Goal: Transaction & Acquisition: Obtain resource

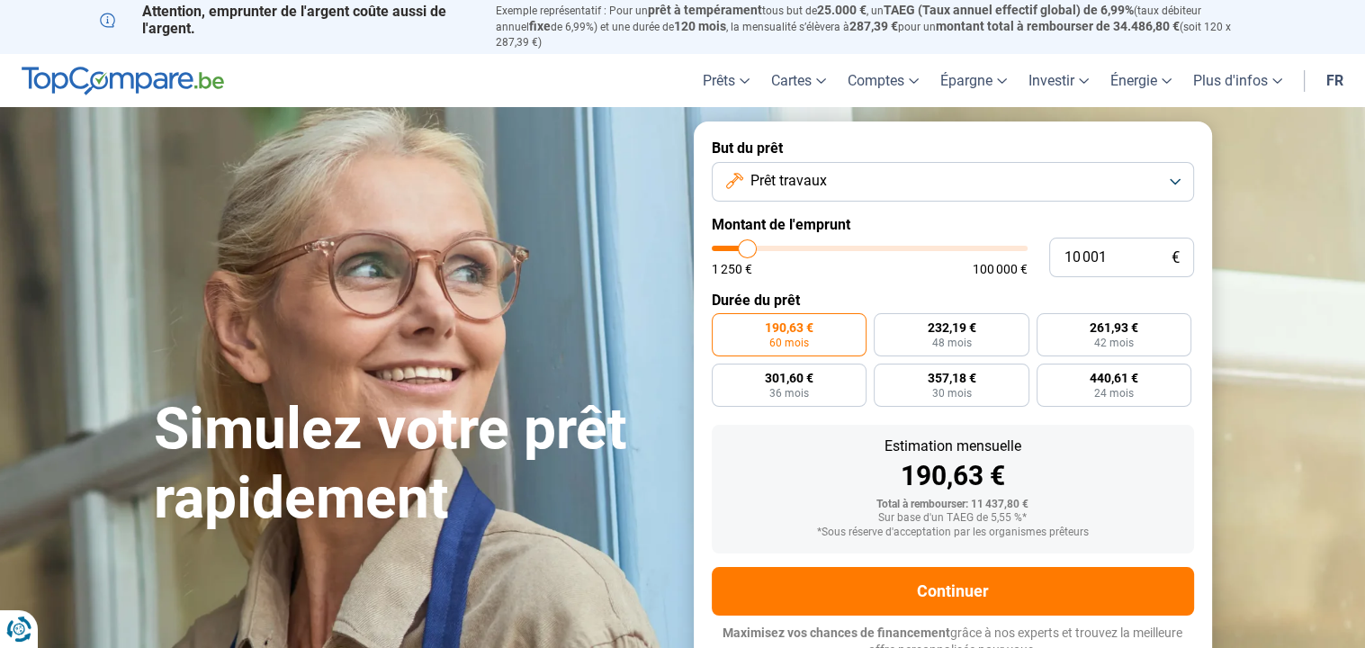
type input "10 250"
type input "10250"
type input "10 500"
type input "10500"
type input "10 750"
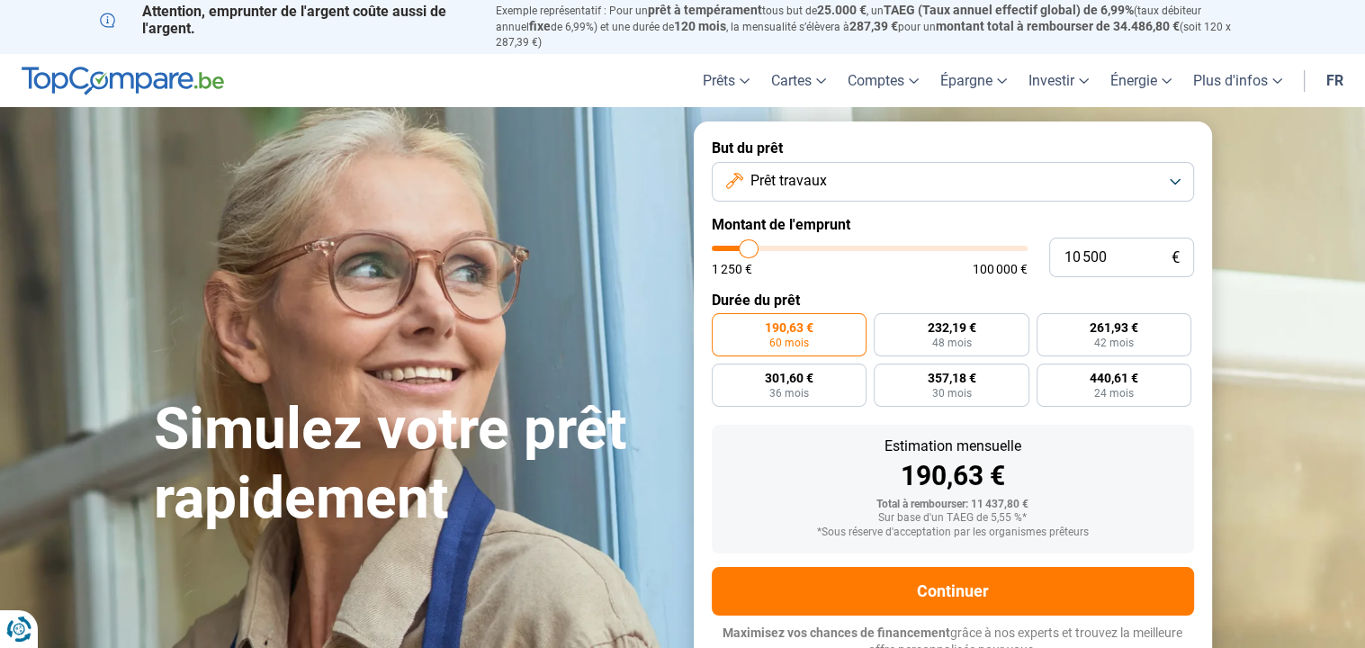
type input "10750"
type input "11 000"
type input "11000"
type input "11 500"
type input "11500"
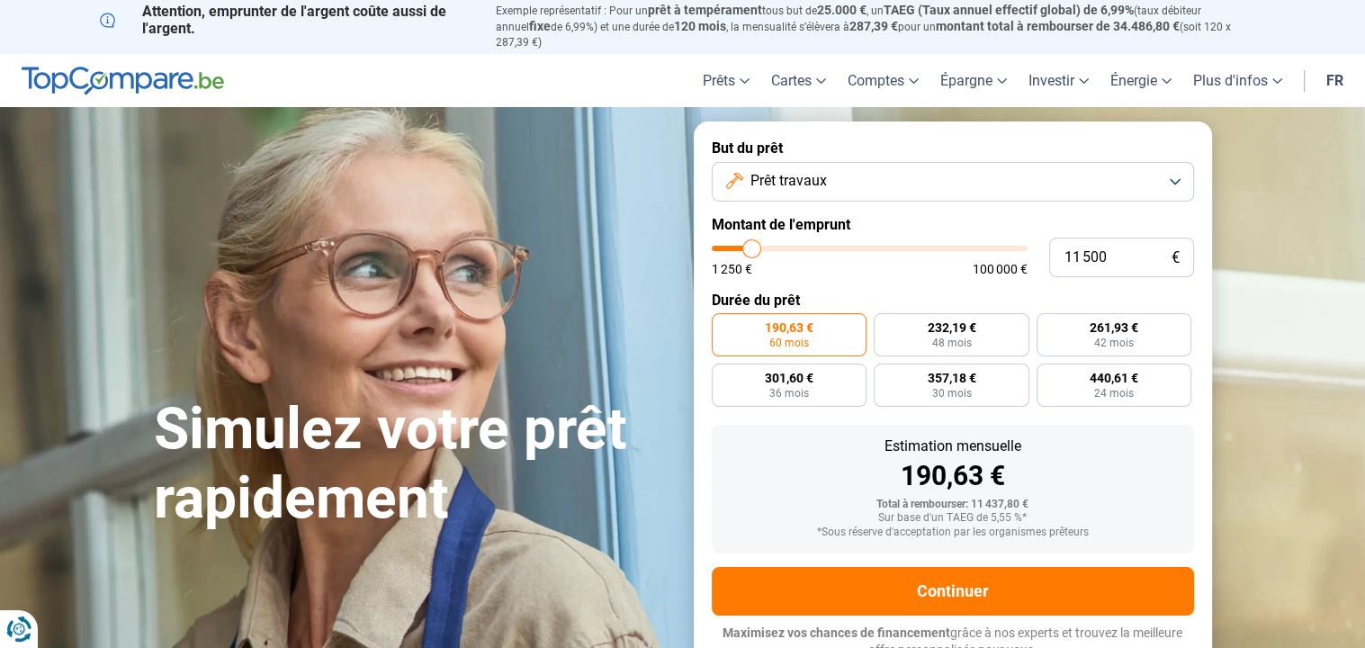
type input "12 000"
type input "12000"
type input "12 250"
type input "12250"
type input "12 500"
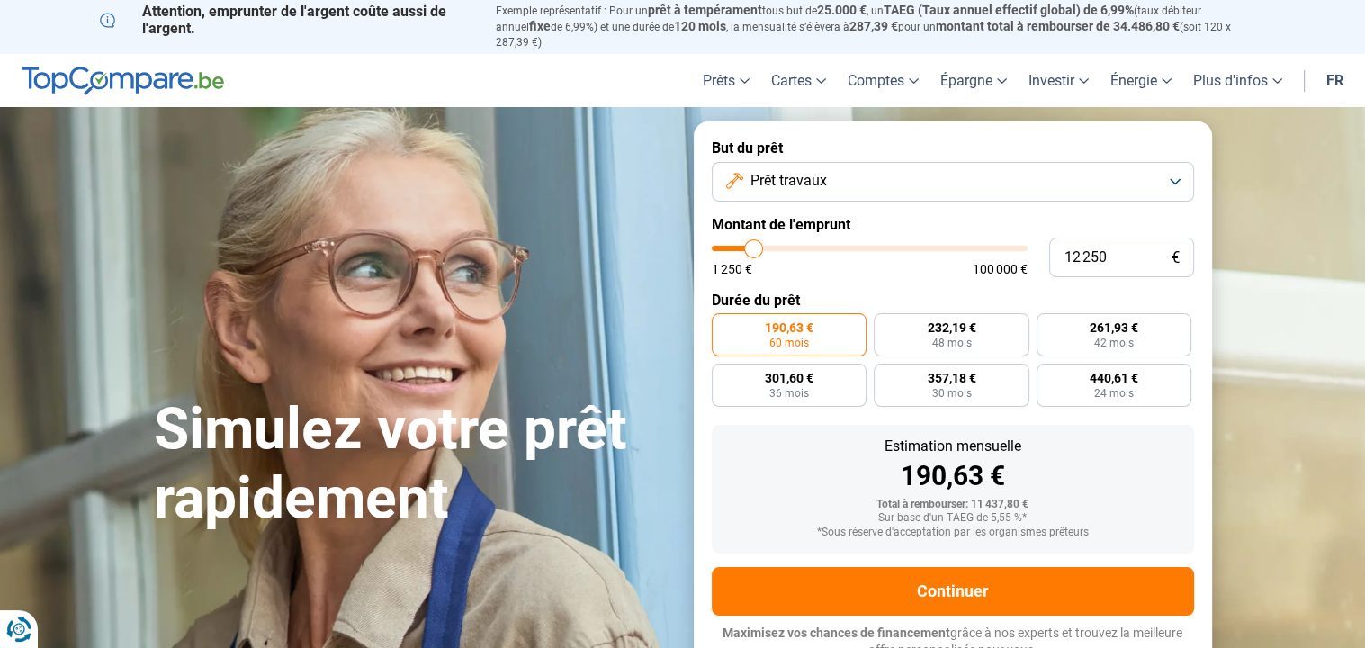
type input "12500"
type input "13 000"
type input "13000"
type input "13 250"
type input "13250"
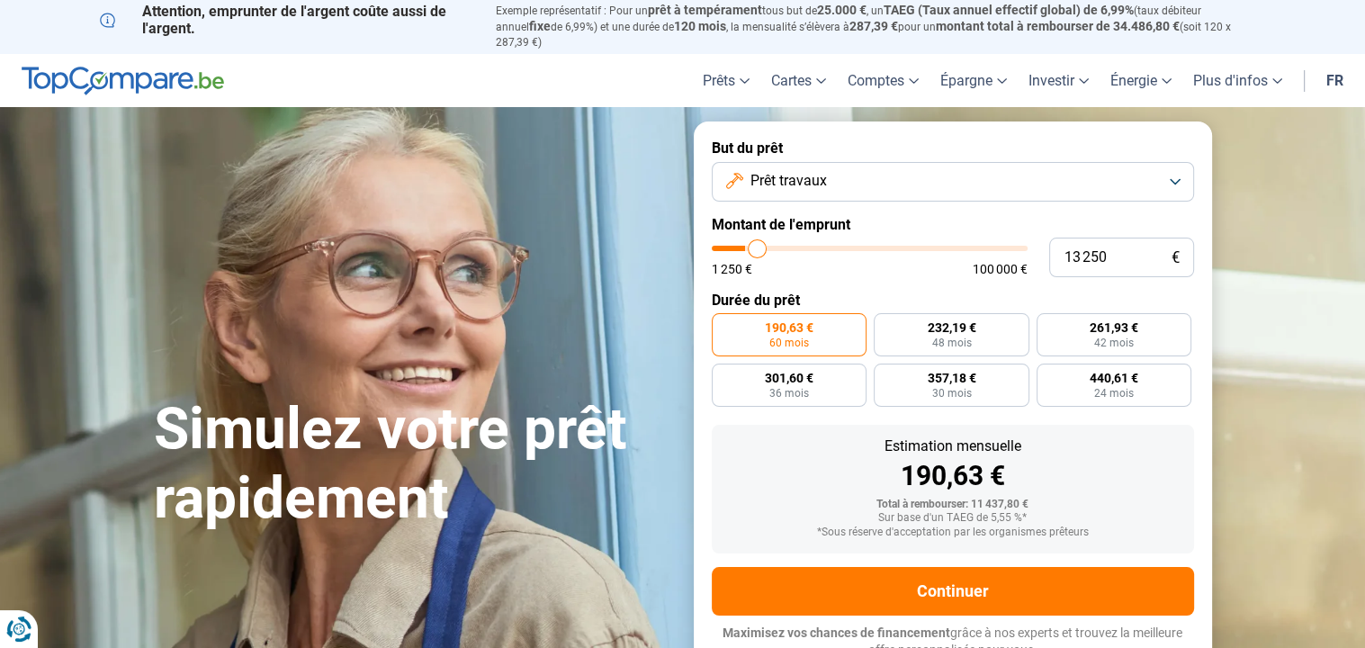
type input "13 500"
type input "13500"
type input "14 000"
type input "14000"
type input "14 500"
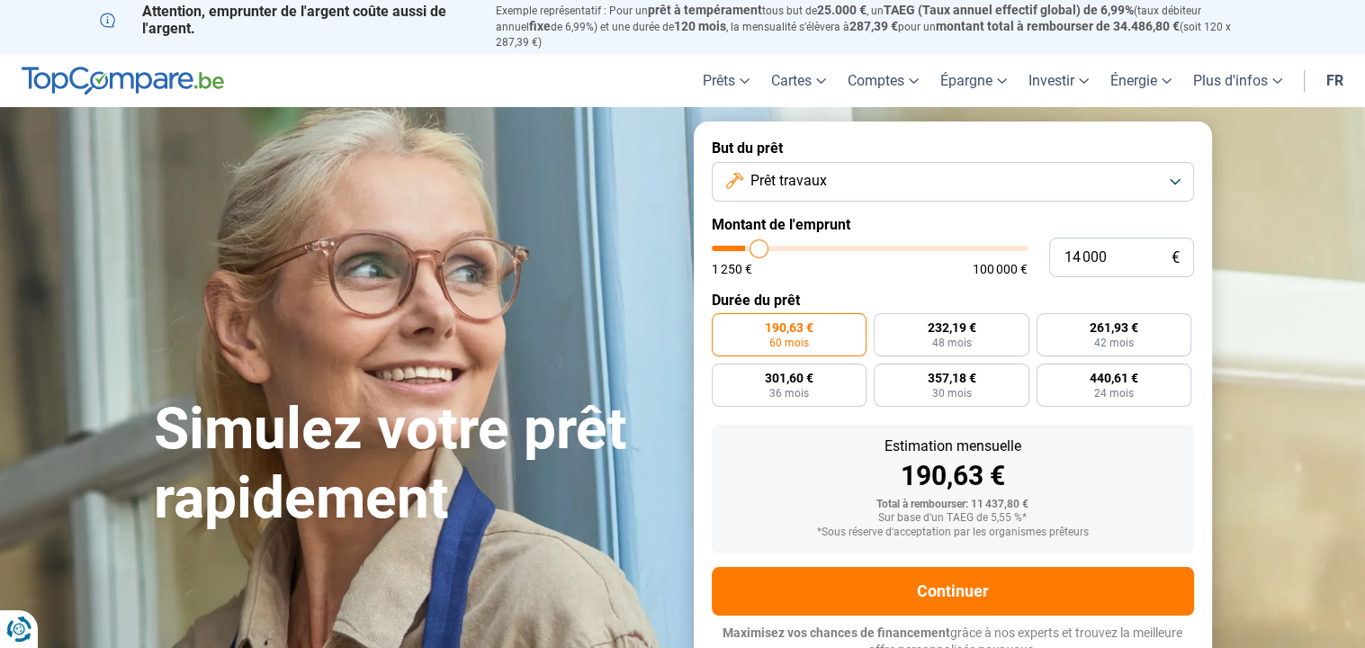
type input "14500"
type input "14 750"
type input "14750"
type input "15 000"
type input "15000"
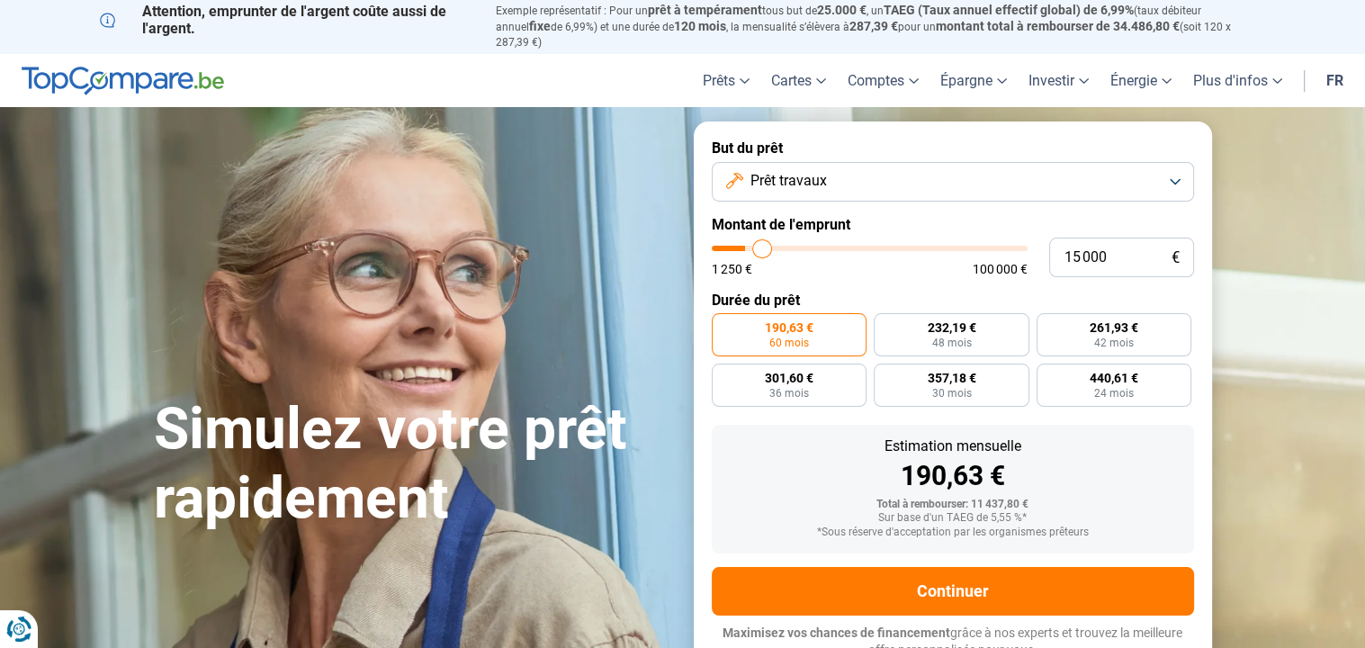
type input "15 250"
type input "15250"
type input "15 500"
type input "15500"
type input "15 750"
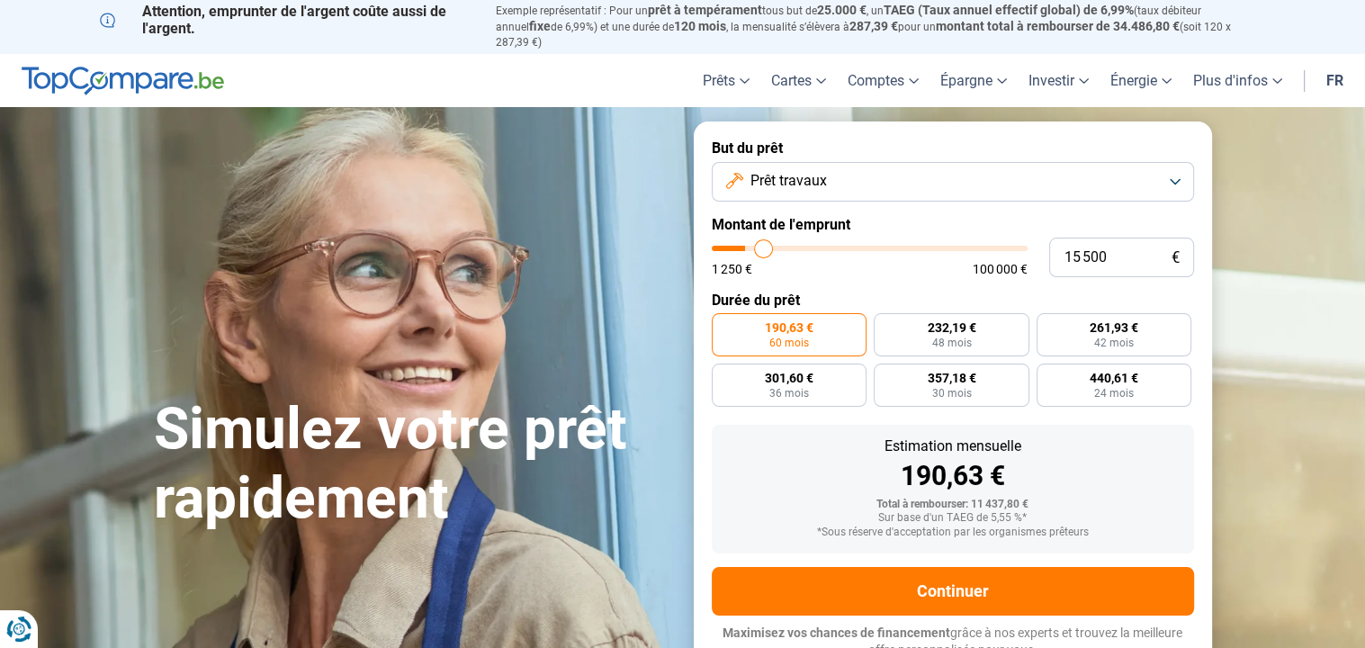
type input "15750"
type input "16 000"
type input "16000"
type input "16 250"
type input "16250"
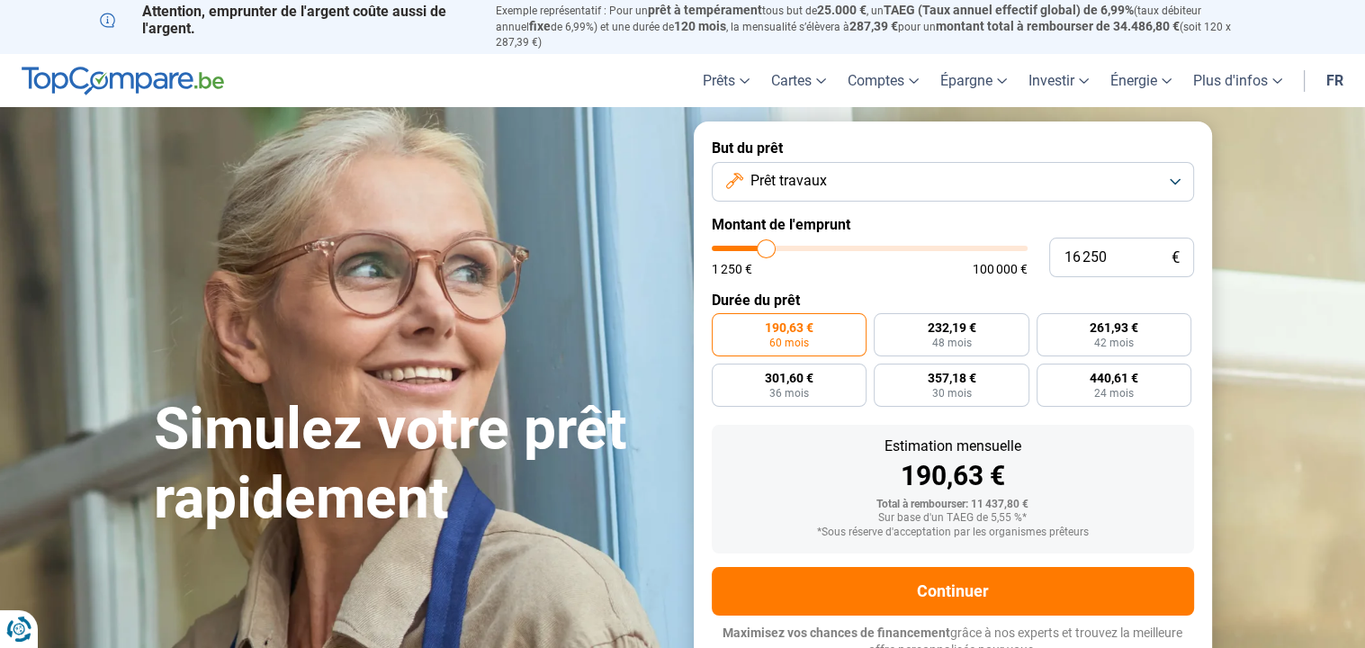
type input "16 500"
type input "16500"
type input "16 750"
type input "16750"
type input "17 000"
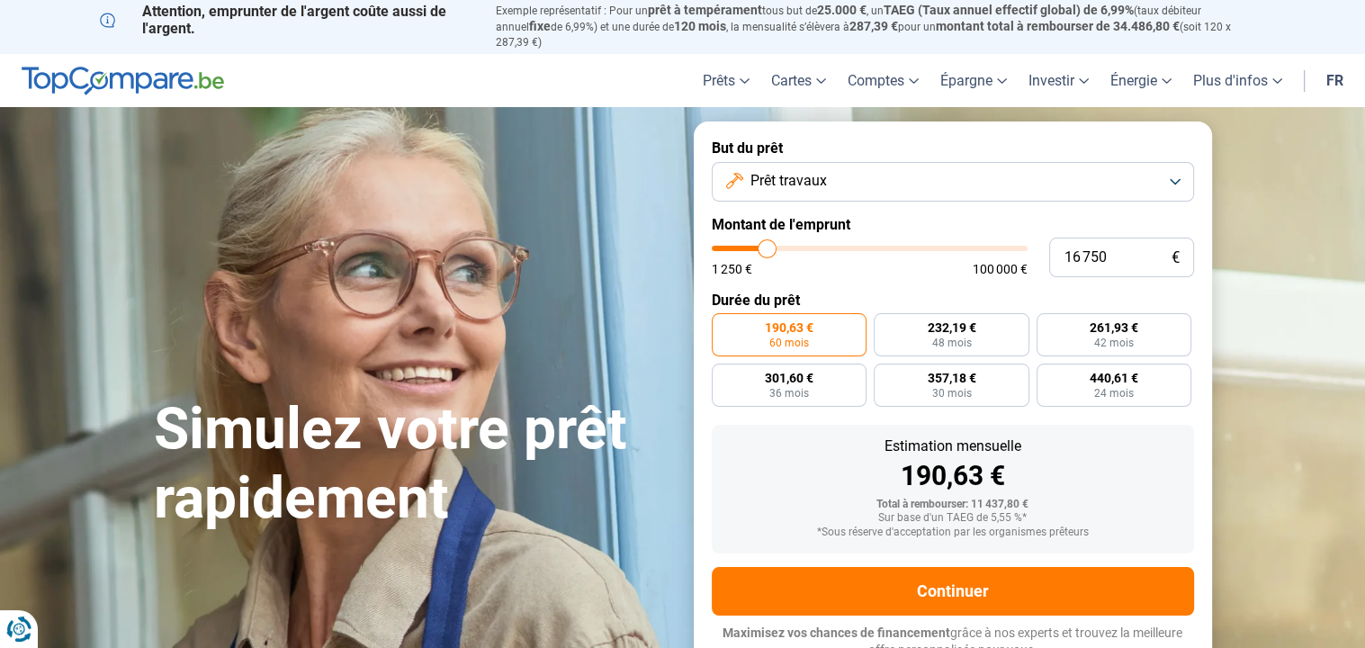
type input "17000"
type input "17 250"
type input "17250"
type input "17 000"
type input "17000"
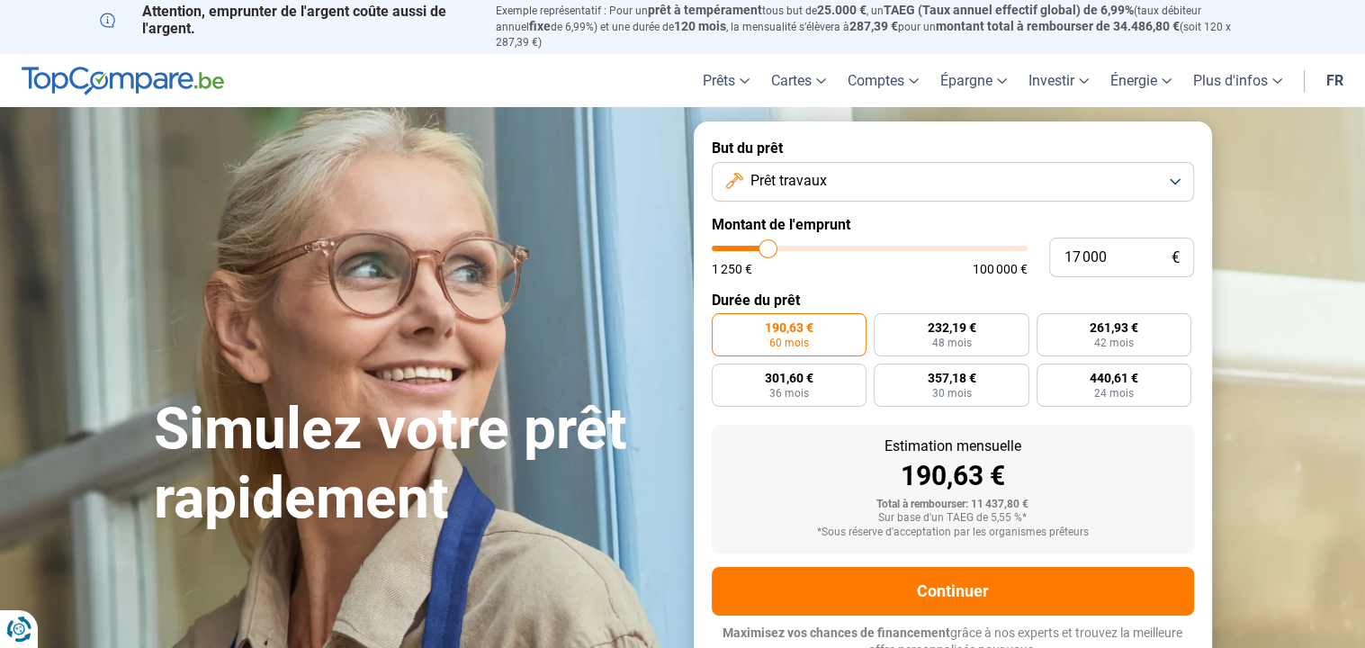
type input "16 750"
type input "16750"
type input "16 500"
type input "16500"
type input "16 250"
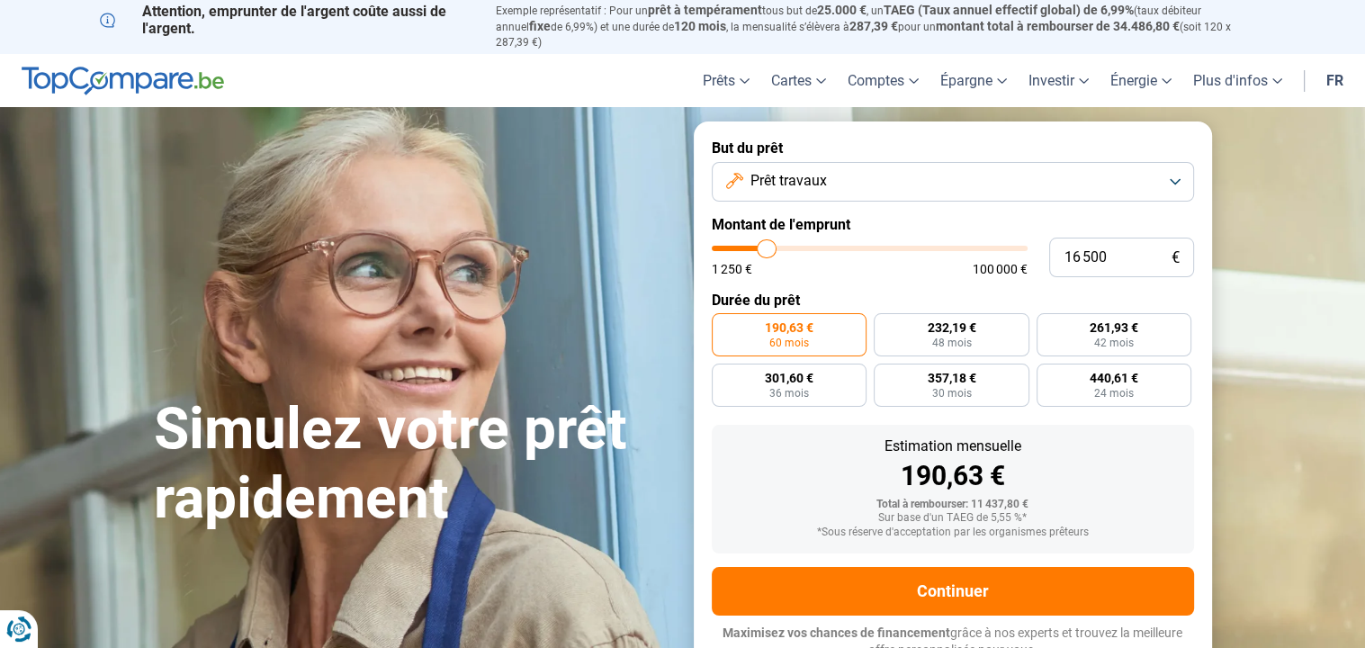
type input "16250"
type input "16 000"
drag, startPoint x: 747, startPoint y: 234, endPoint x: 766, endPoint y: 238, distance: 19.4
type input "16000"
click at [766, 246] on input "range" at bounding box center [870, 248] width 316 height 5
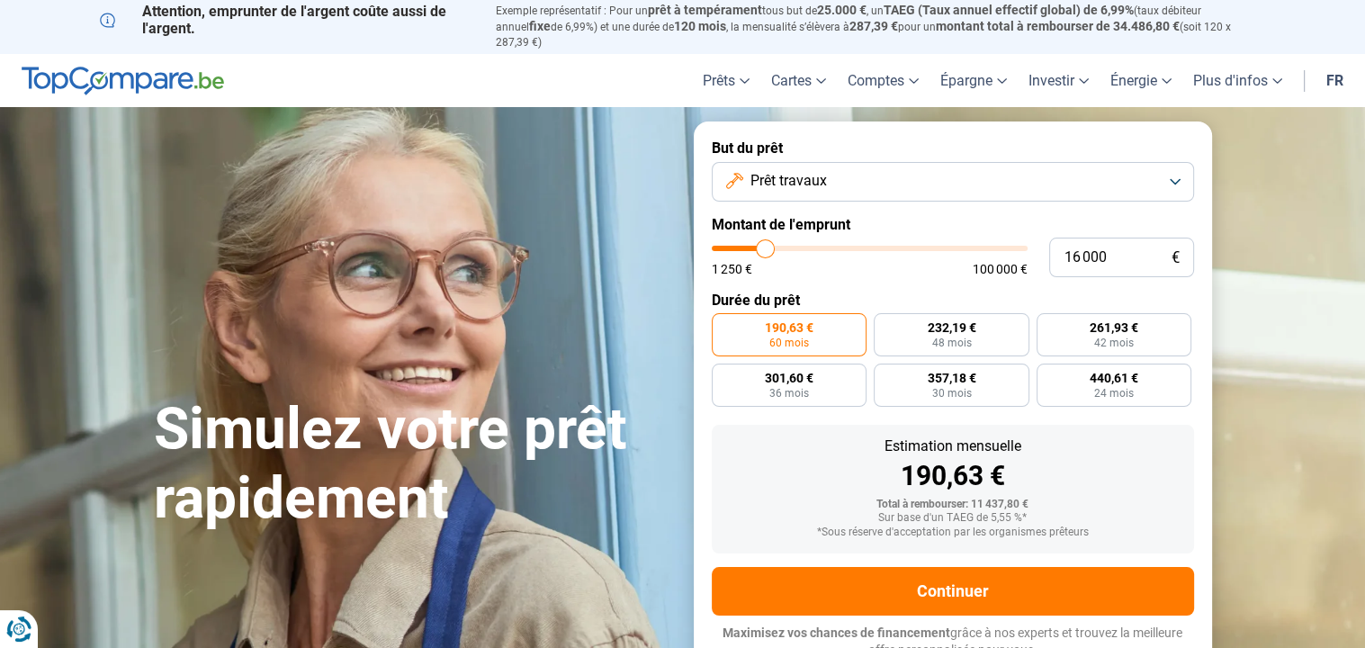
radio input "false"
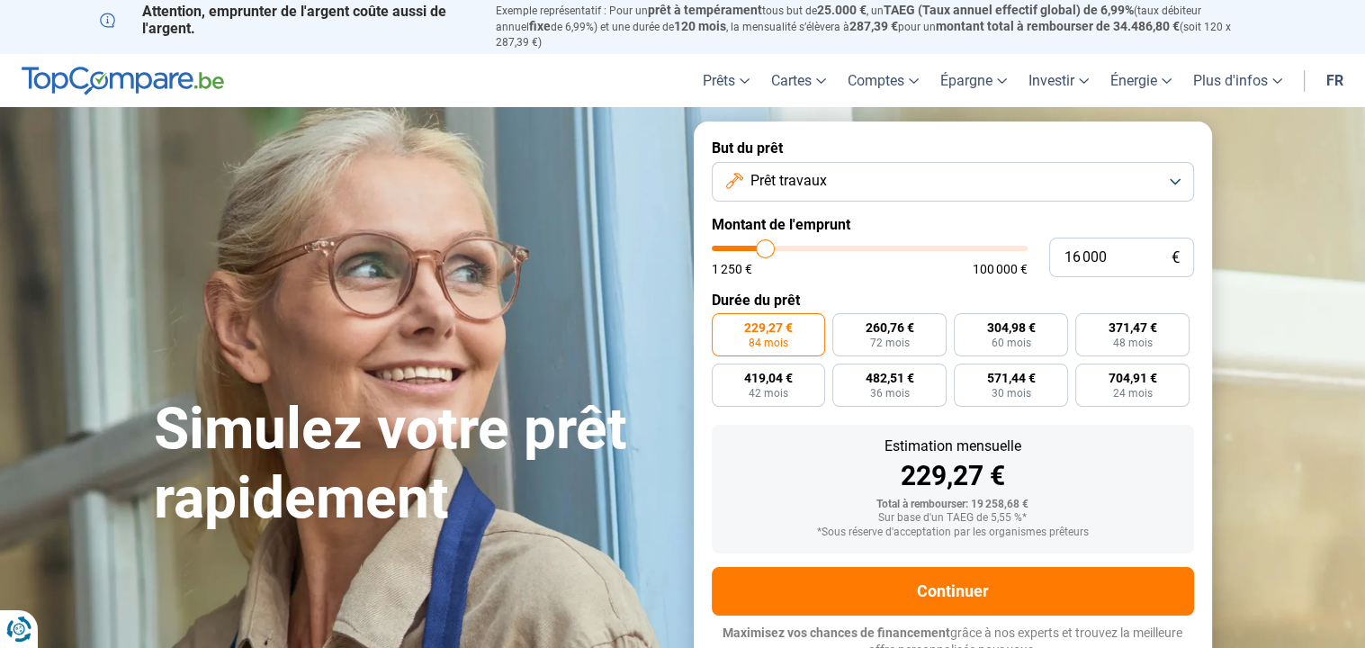
type input "10 750"
type input "10750"
click at [749, 246] on input "range" at bounding box center [870, 248] width 316 height 5
radio input "true"
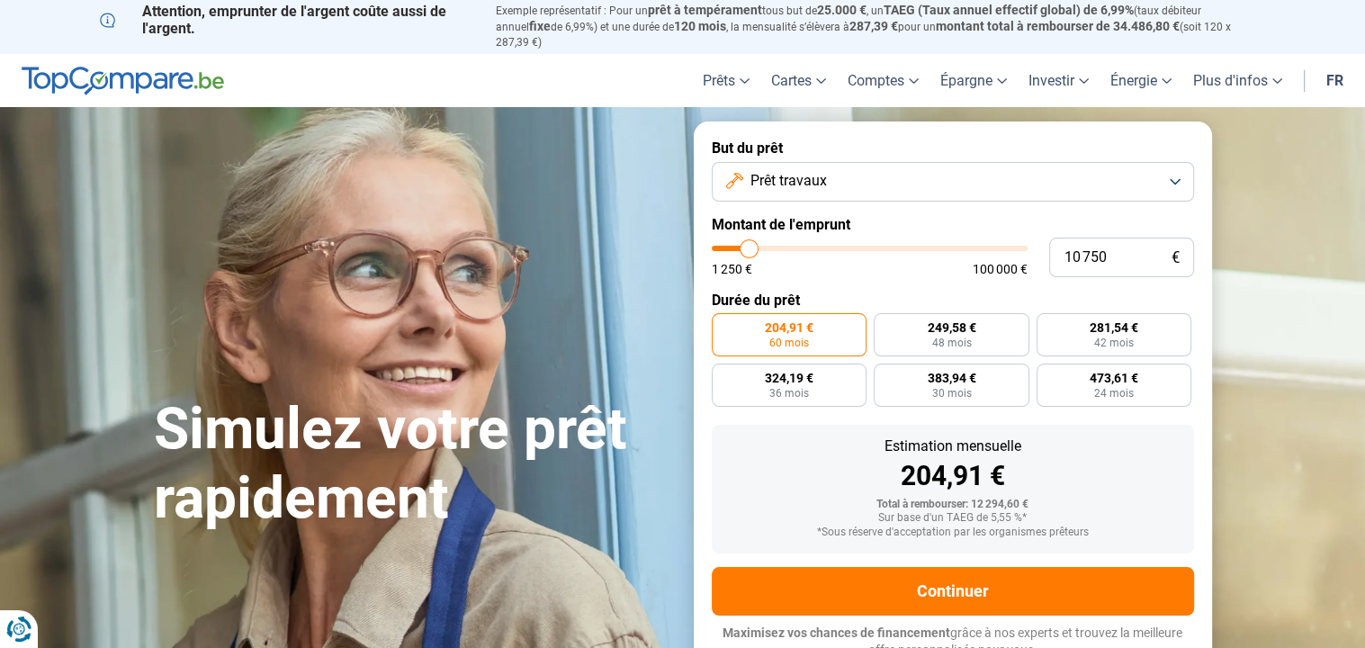
type input "11 000"
type input "11000"
type input "11 250"
type input "11250"
type input "11 500"
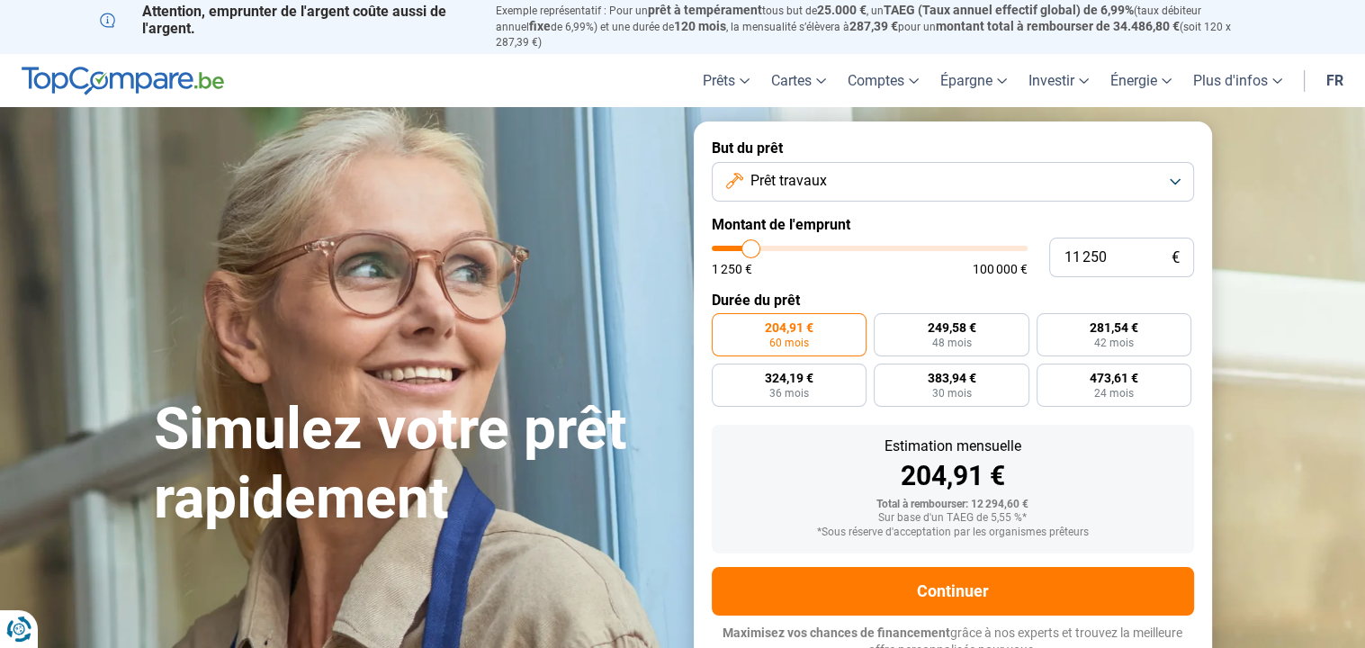
type input "11500"
type input "11 750"
type input "11750"
type input "12 000"
type input "12000"
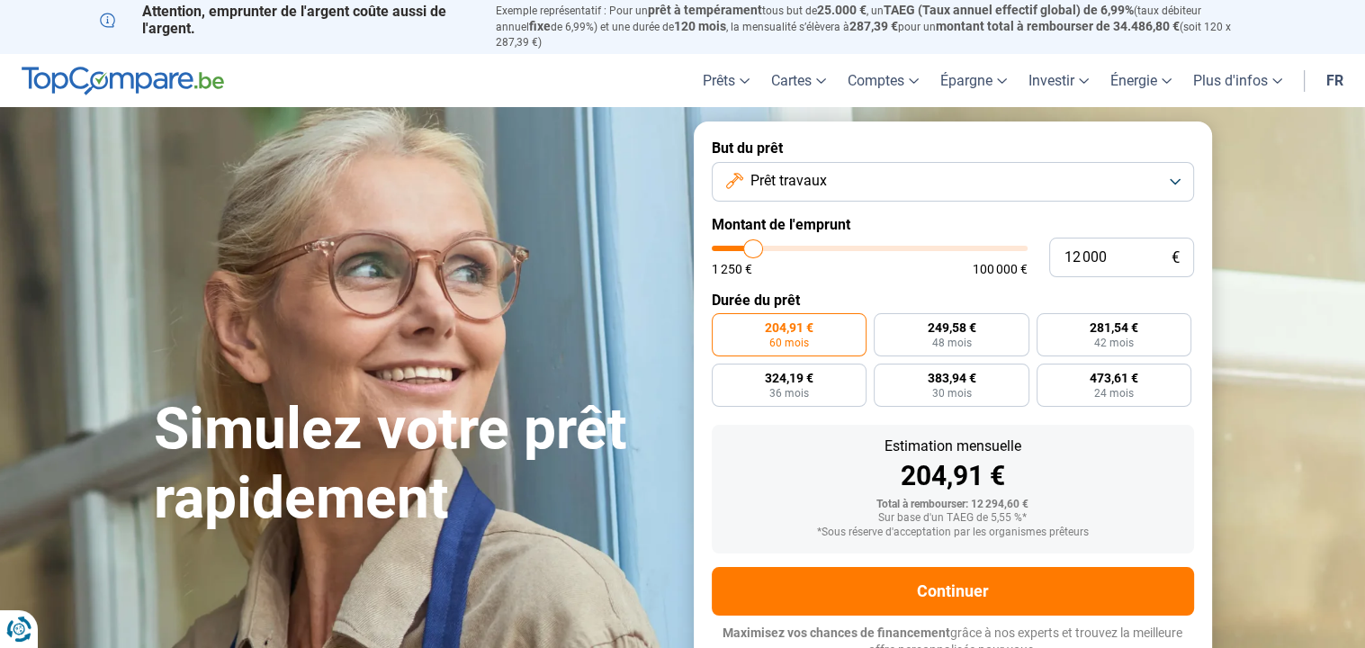
type input "12 250"
type input "12250"
type input "12 500"
type input "12500"
type input "12 750"
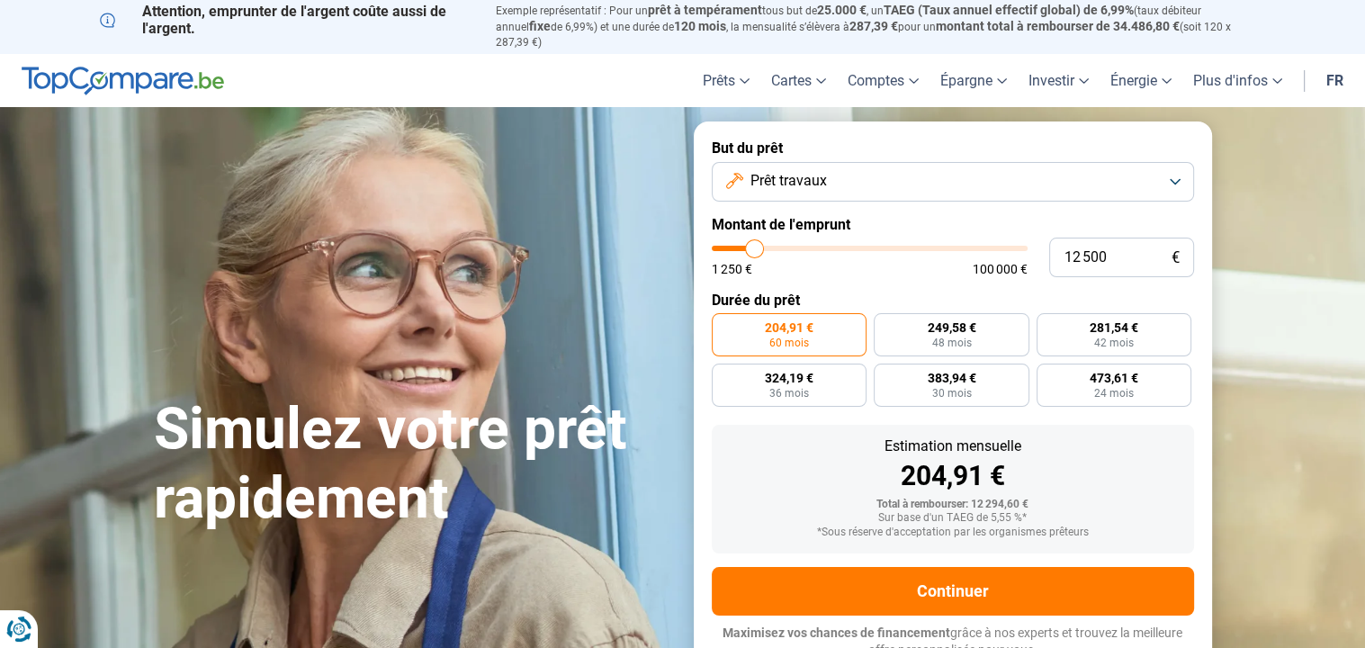
type input "12750"
type input "13 000"
type input "13000"
type input "13 250"
type input "13250"
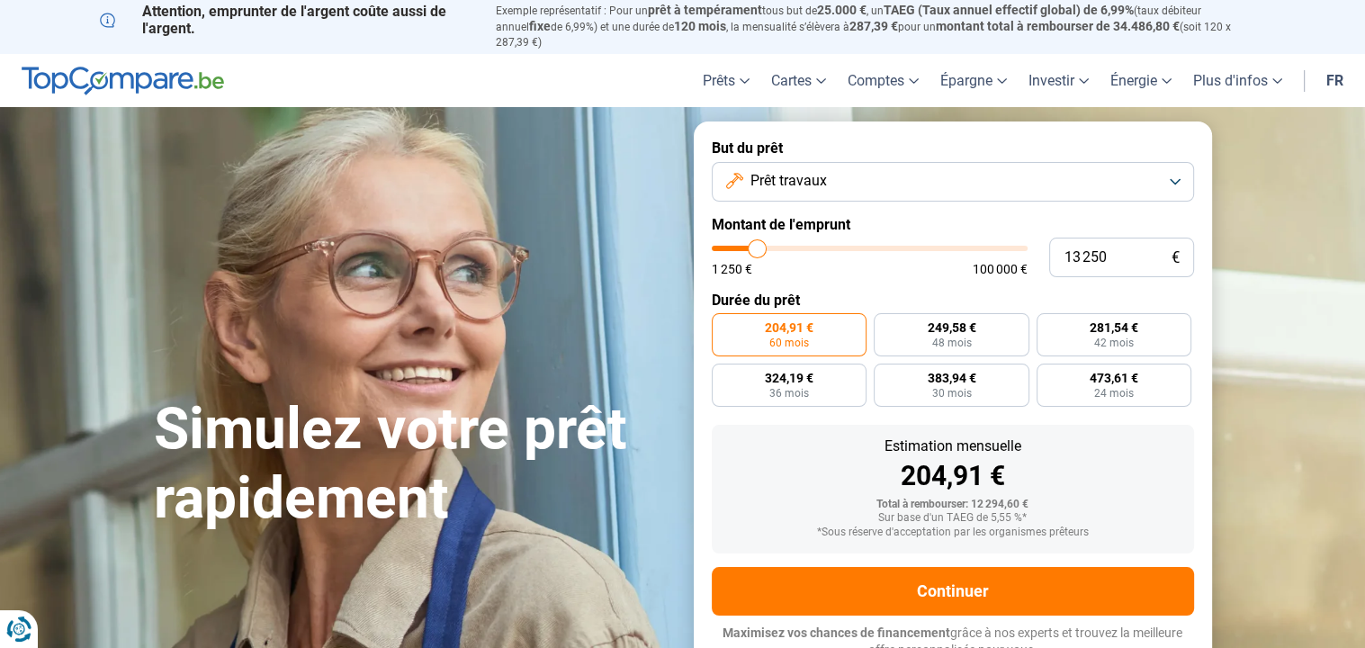
type input "13 500"
type input "13500"
type input "13 750"
type input "13750"
type input "14 000"
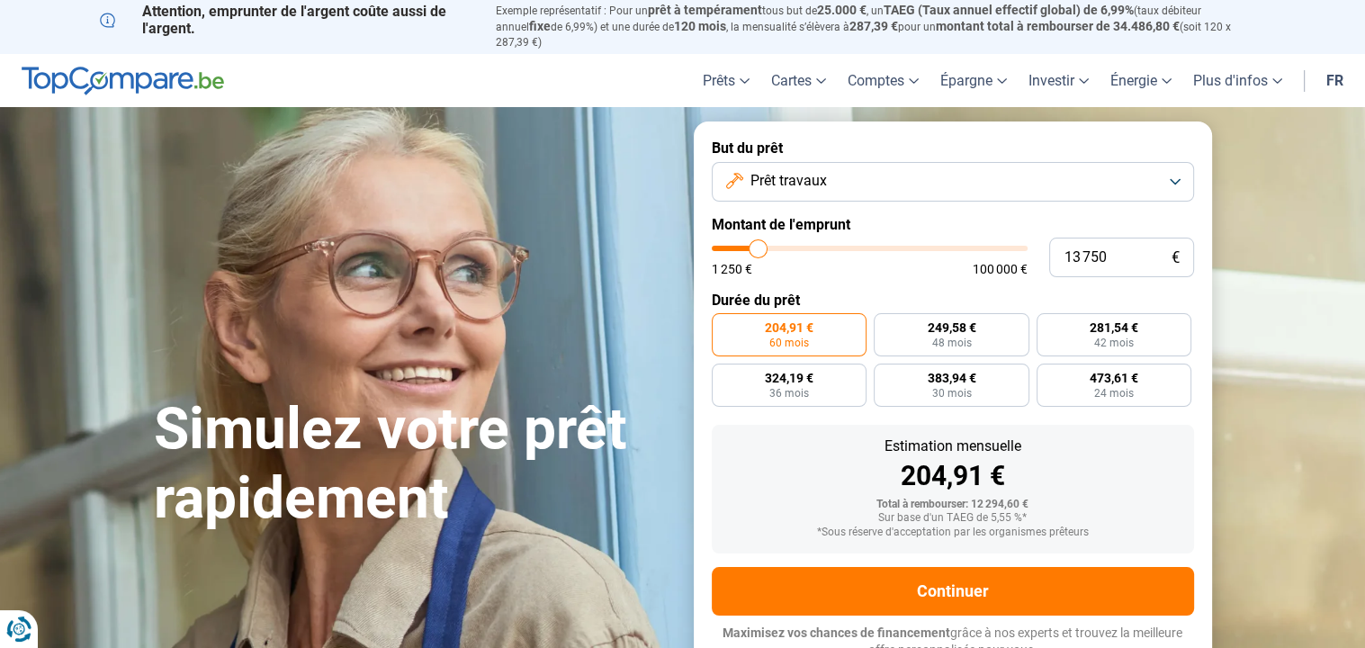
type input "14000"
type input "14 250"
type input "14250"
type input "14 500"
type input "14500"
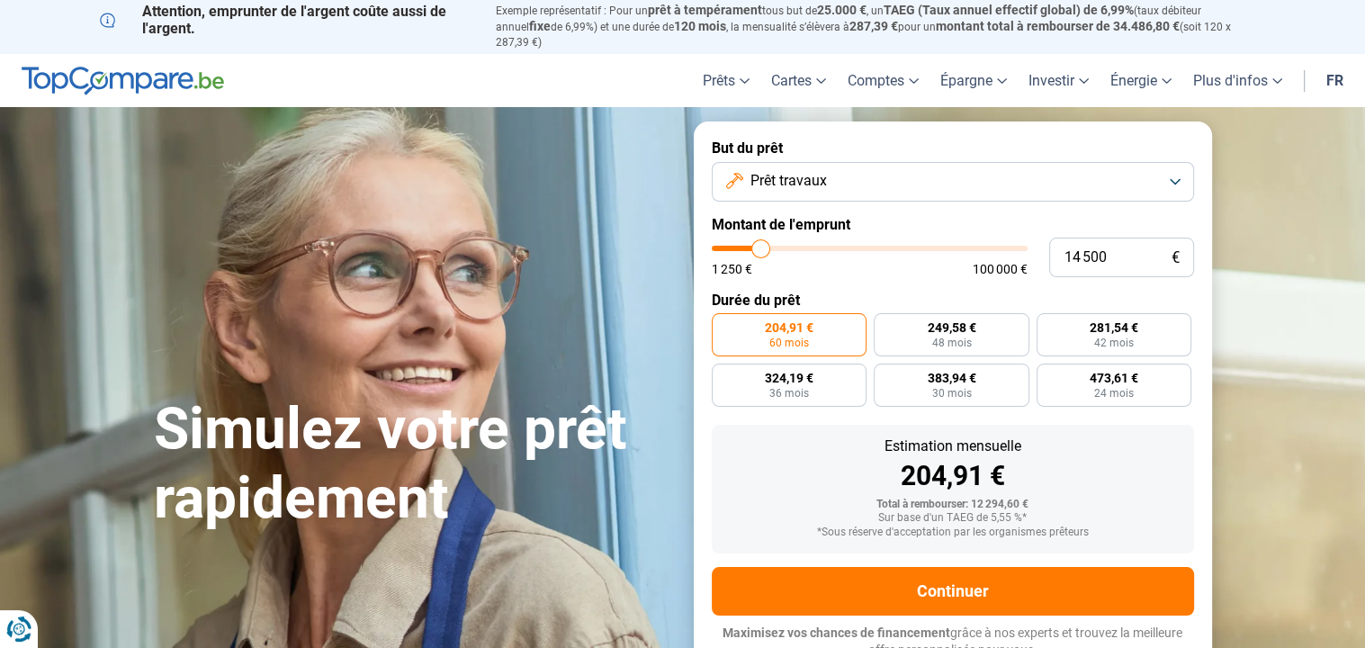
type input "14 250"
type input "14250"
type input "14 000"
type input "14000"
type input "13 750"
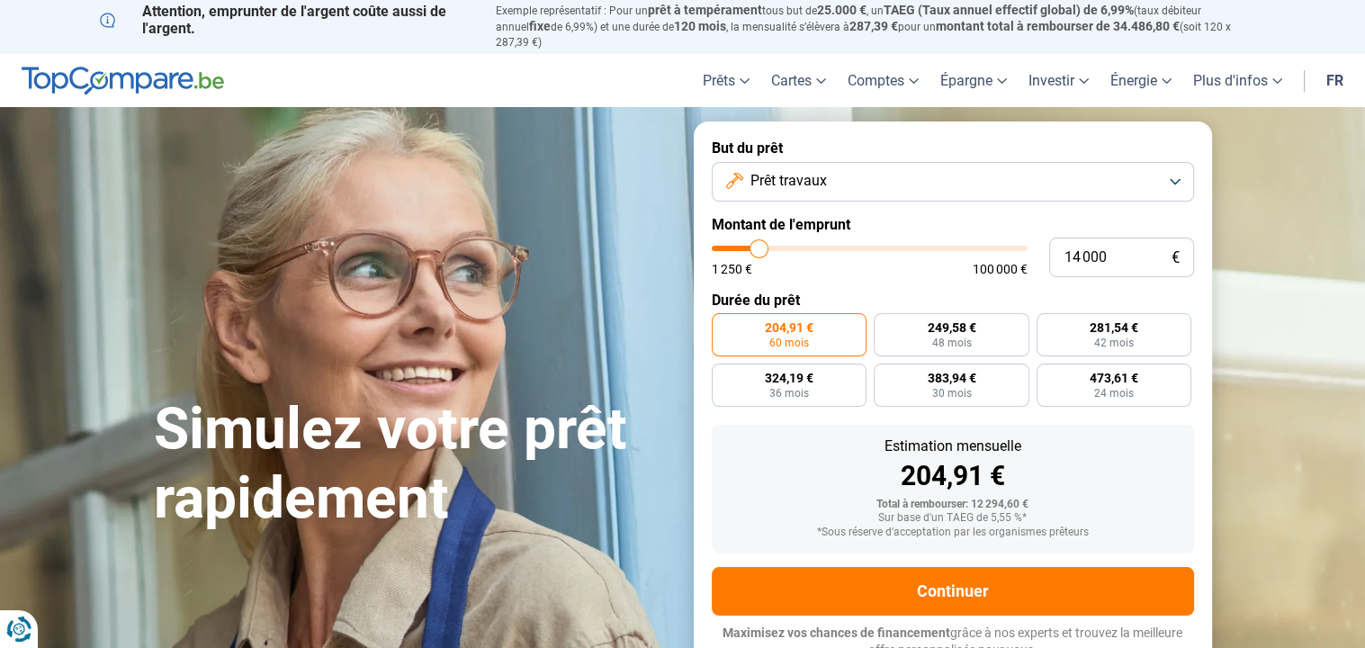
type input "13750"
type input "14 000"
type input "14000"
type input "14 250"
type input "14250"
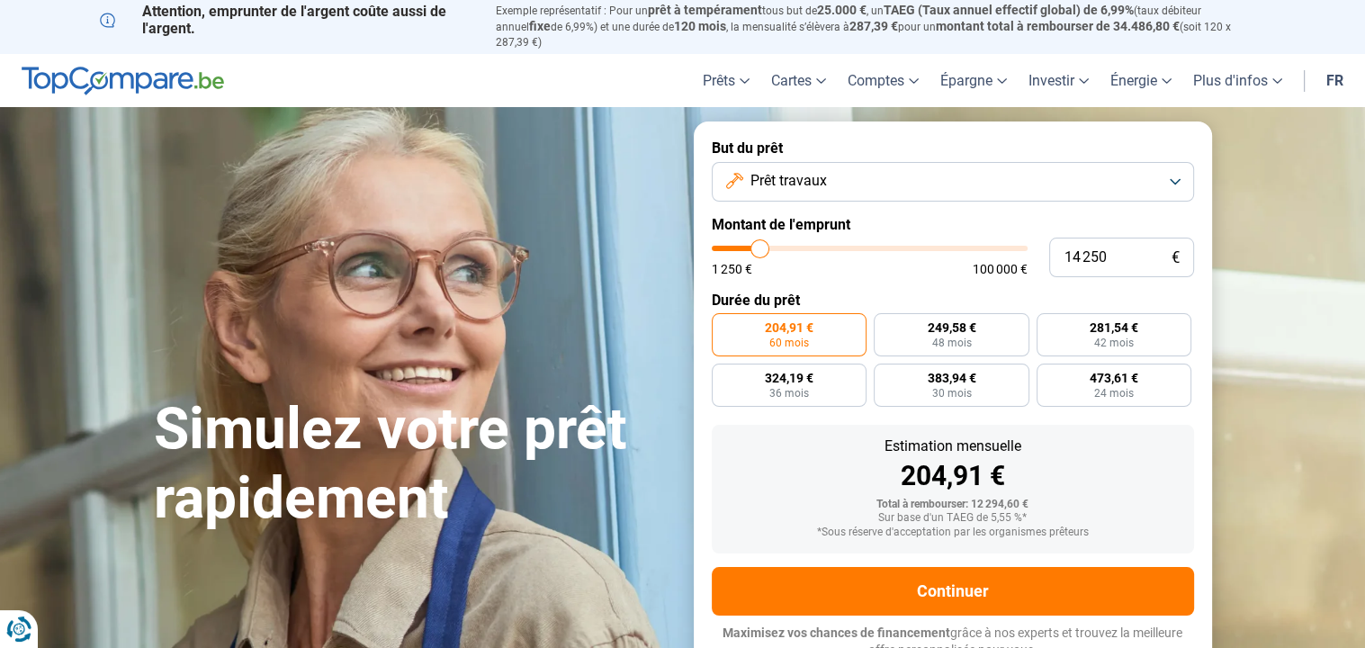
type input "14 000"
type input "14000"
type input "13 750"
type input "13750"
type input "13 500"
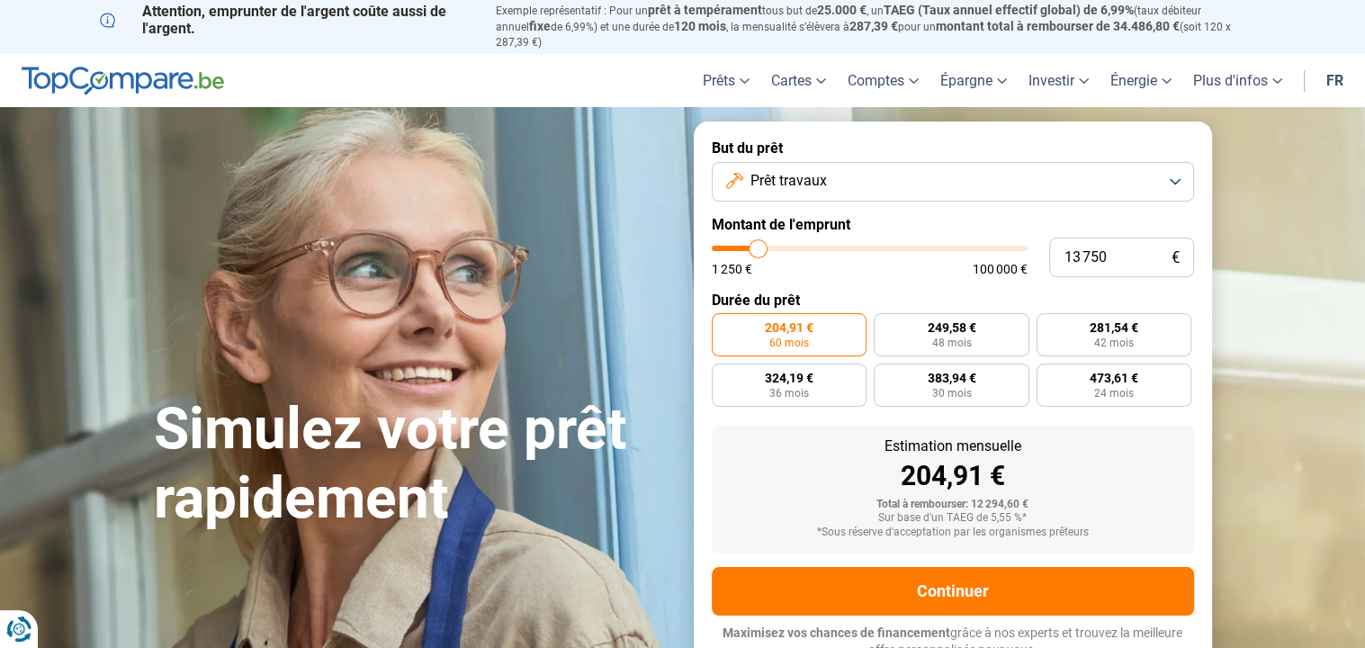
type input "13500"
type input "13 250"
type input "13250"
type input "13 000"
type input "13000"
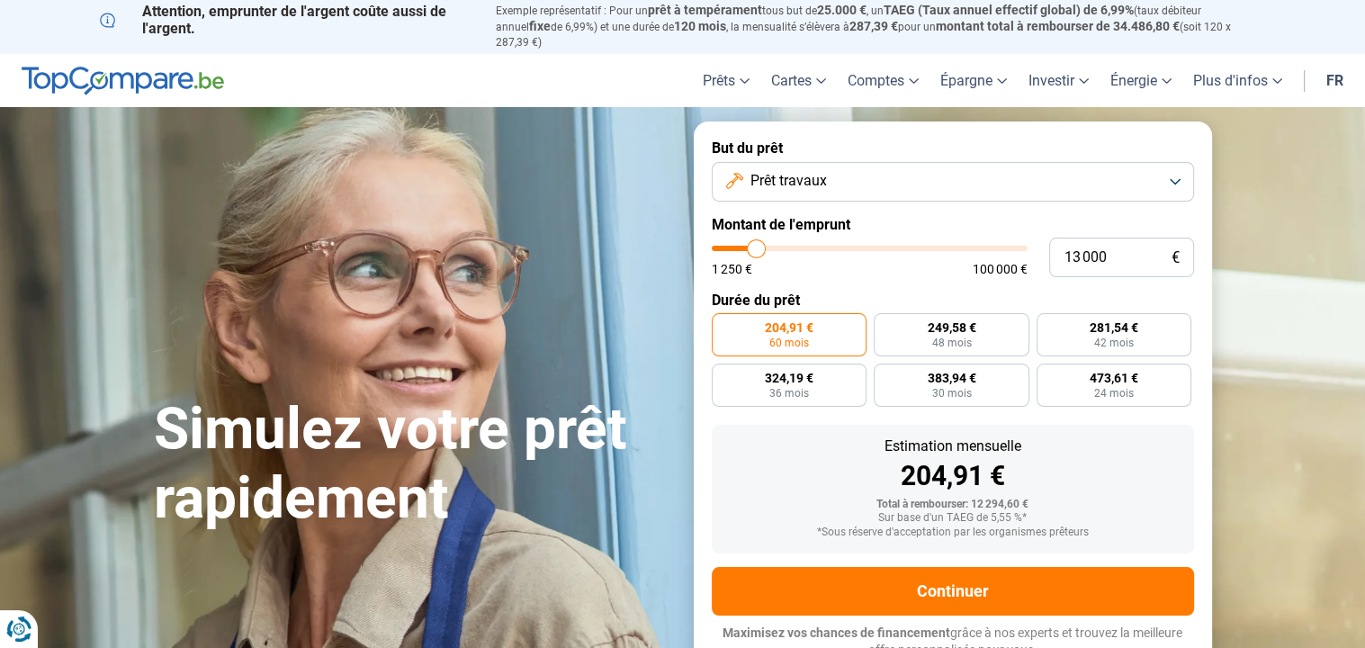
type input "12 750"
type input "12750"
type input "12 500"
type input "12500"
type input "12 250"
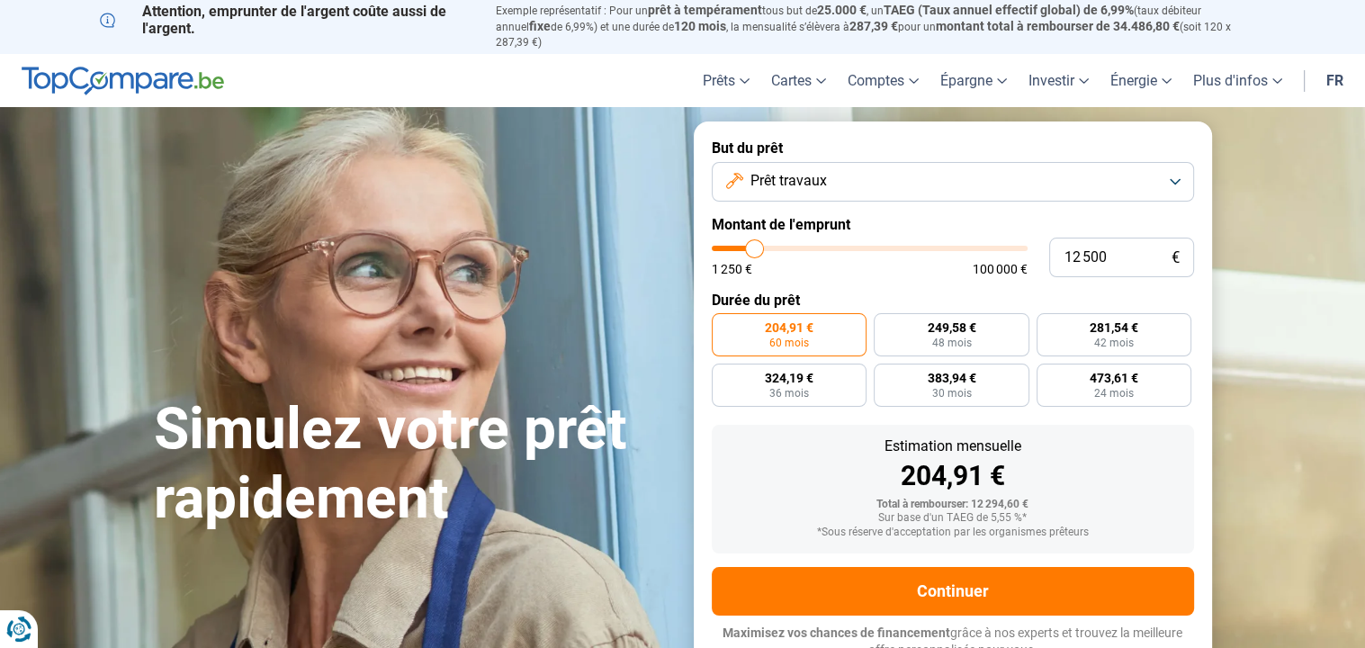
type input "12250"
type input "12 500"
type input "12500"
type input "12 750"
type input "12750"
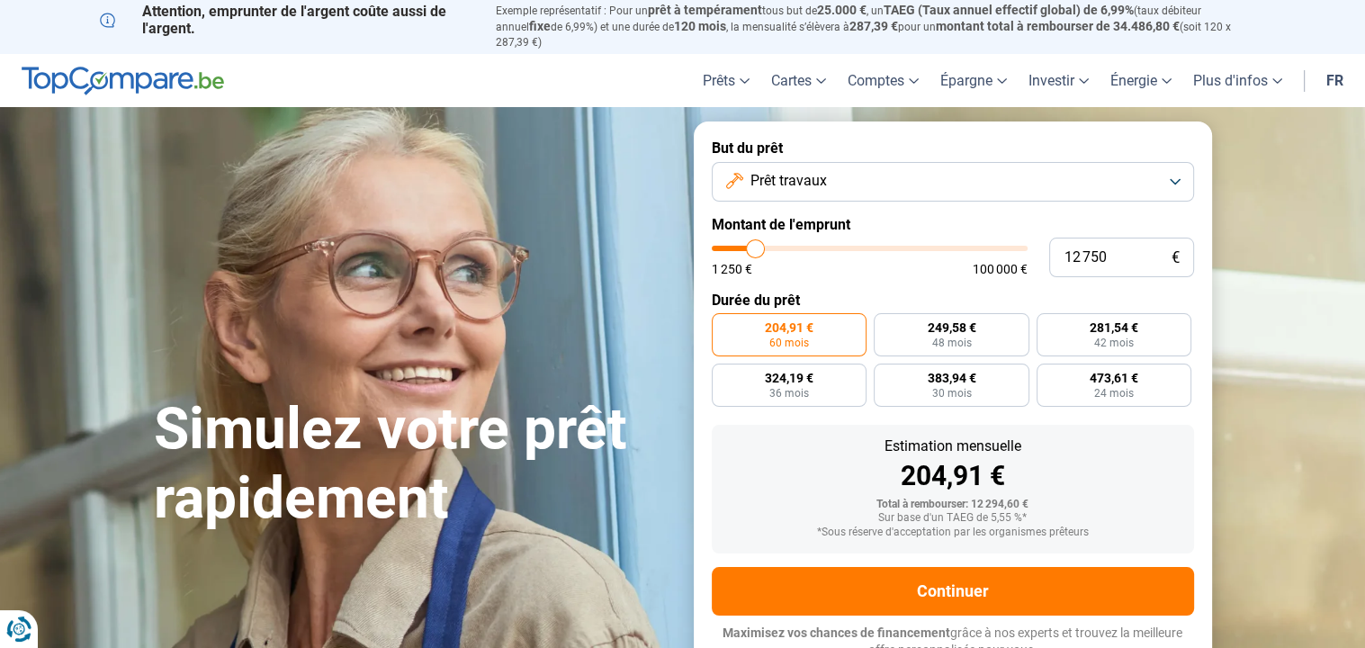
type input "13 000"
type input "13000"
type input "13 250"
type input "13250"
type input "13 500"
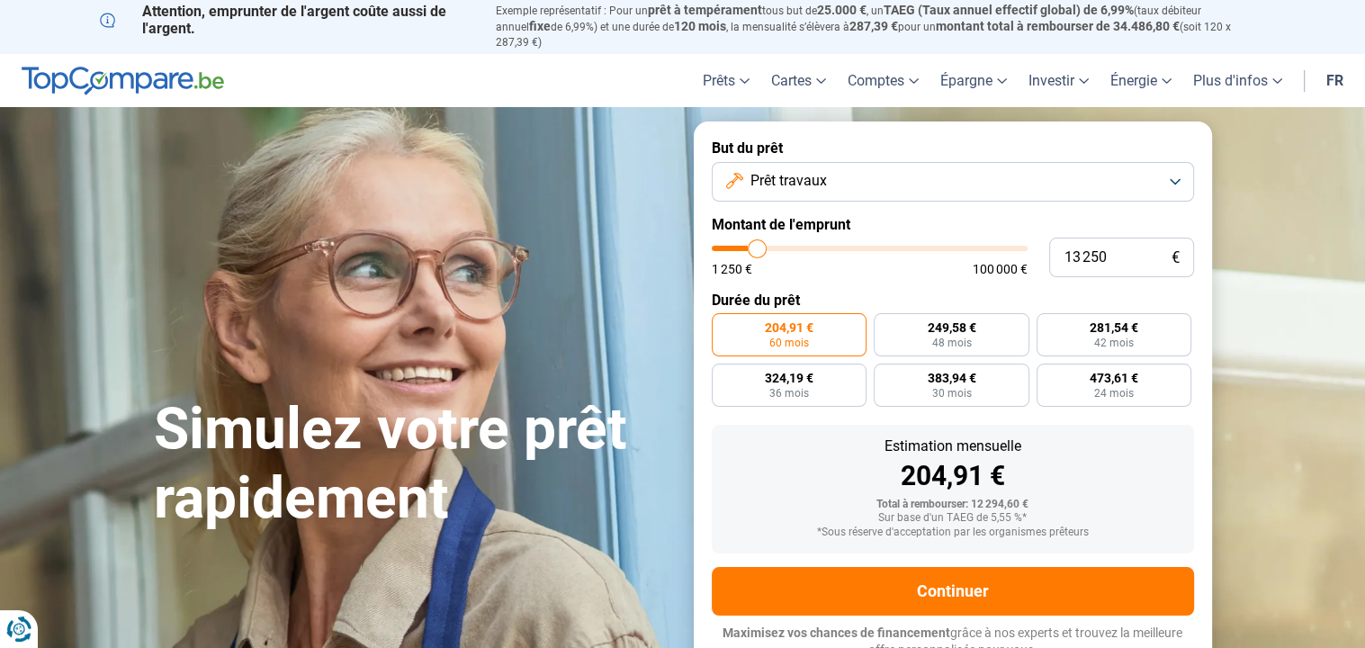
type input "13500"
type input "13 750"
type input "13750"
type input "14 000"
type input "14000"
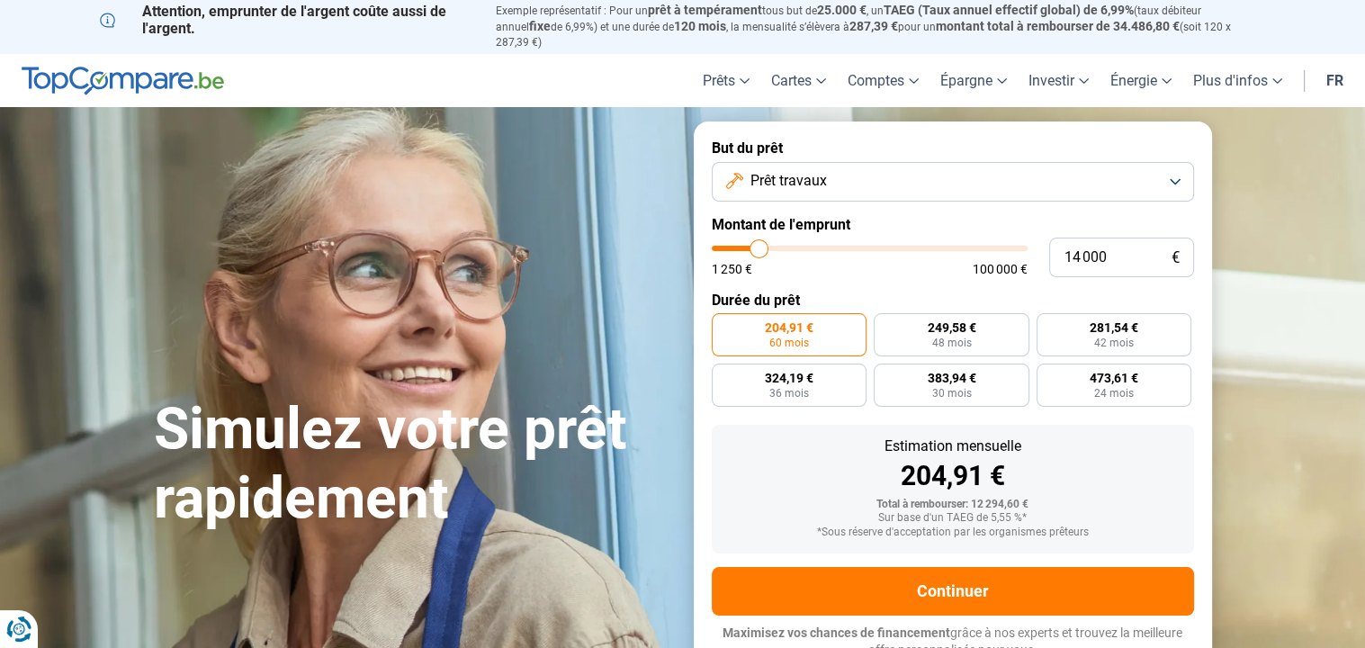
type input "14 250"
type input "14250"
type input "14 000"
drag, startPoint x: 749, startPoint y: 234, endPoint x: 759, endPoint y: 244, distance: 14.0
type input "14000"
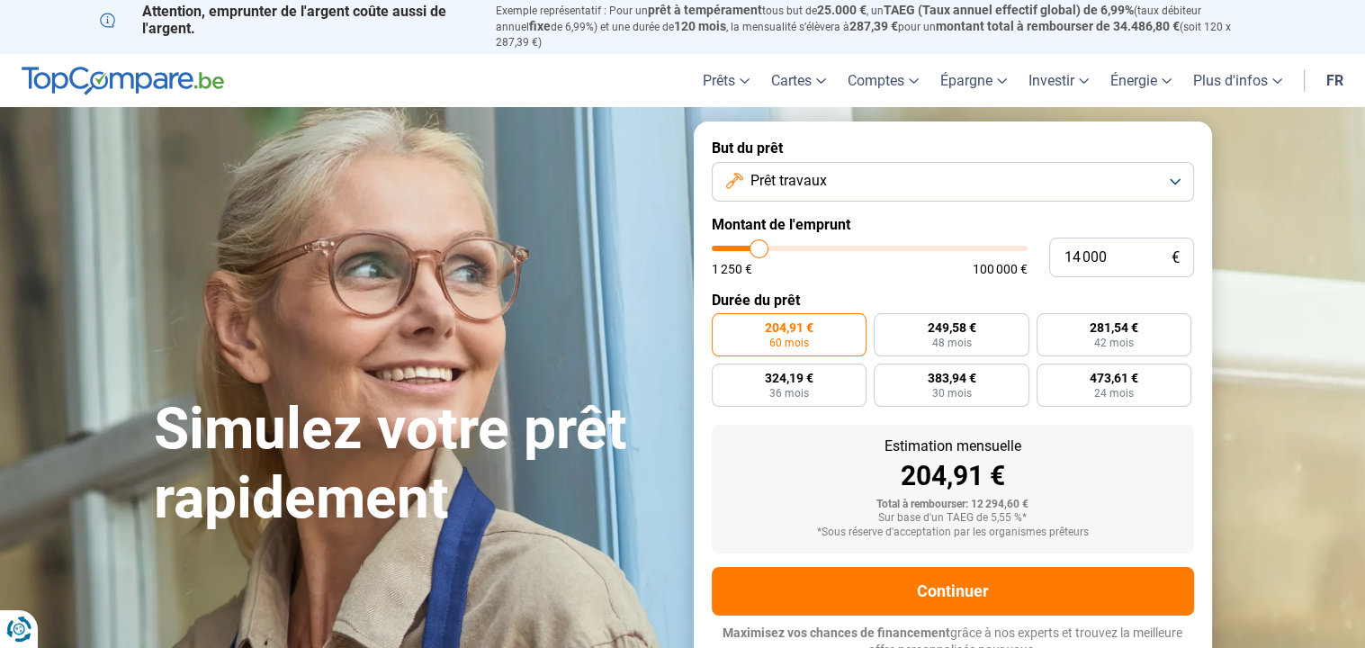
click at [759, 246] on input "range" at bounding box center [870, 248] width 316 height 5
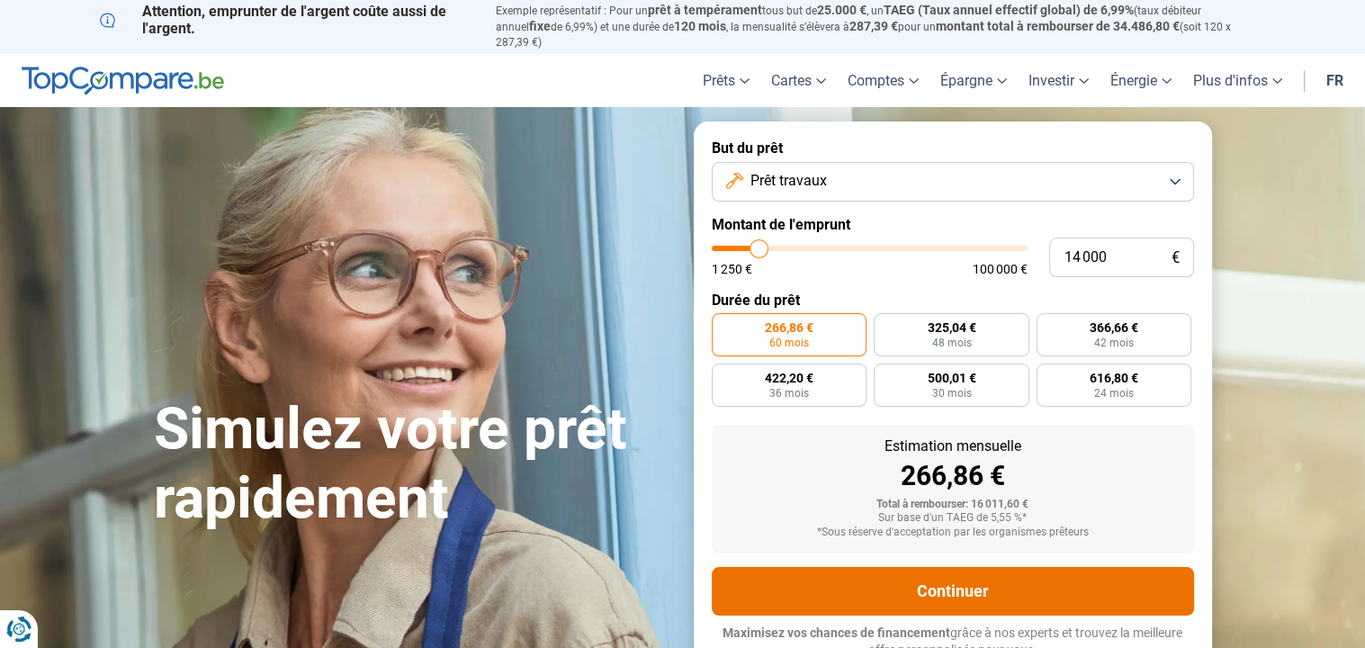
click at [980, 580] on button "Continuer" at bounding box center [953, 591] width 482 height 49
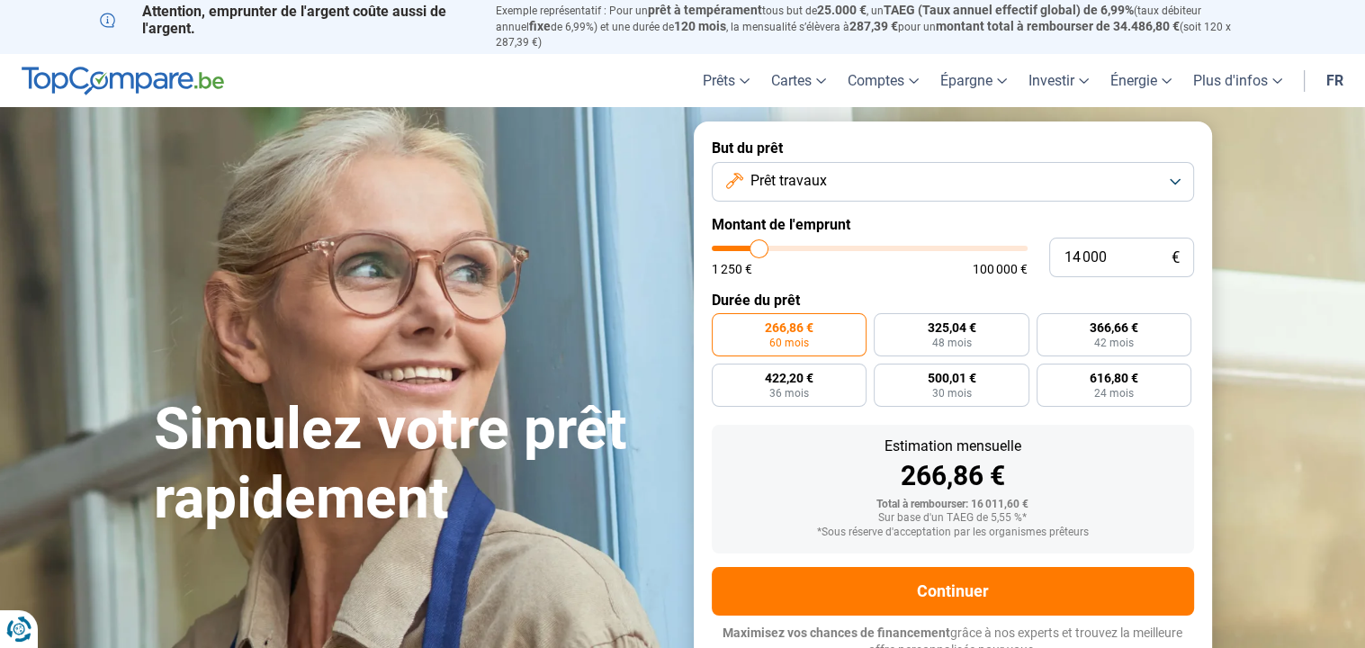
type input "11 000"
type input "11000"
type input "11 250"
type input "11250"
type input "11 500"
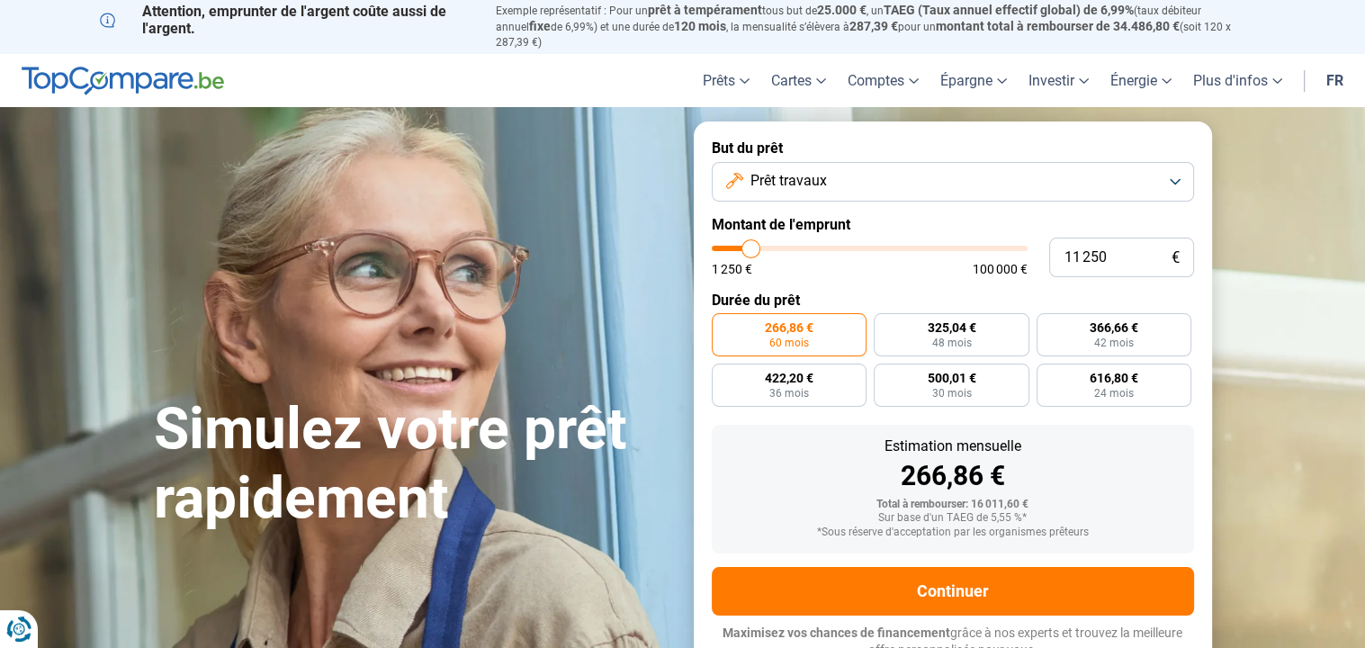
type input "11500"
type input "11 750"
type input "11750"
type input "12 000"
type input "12000"
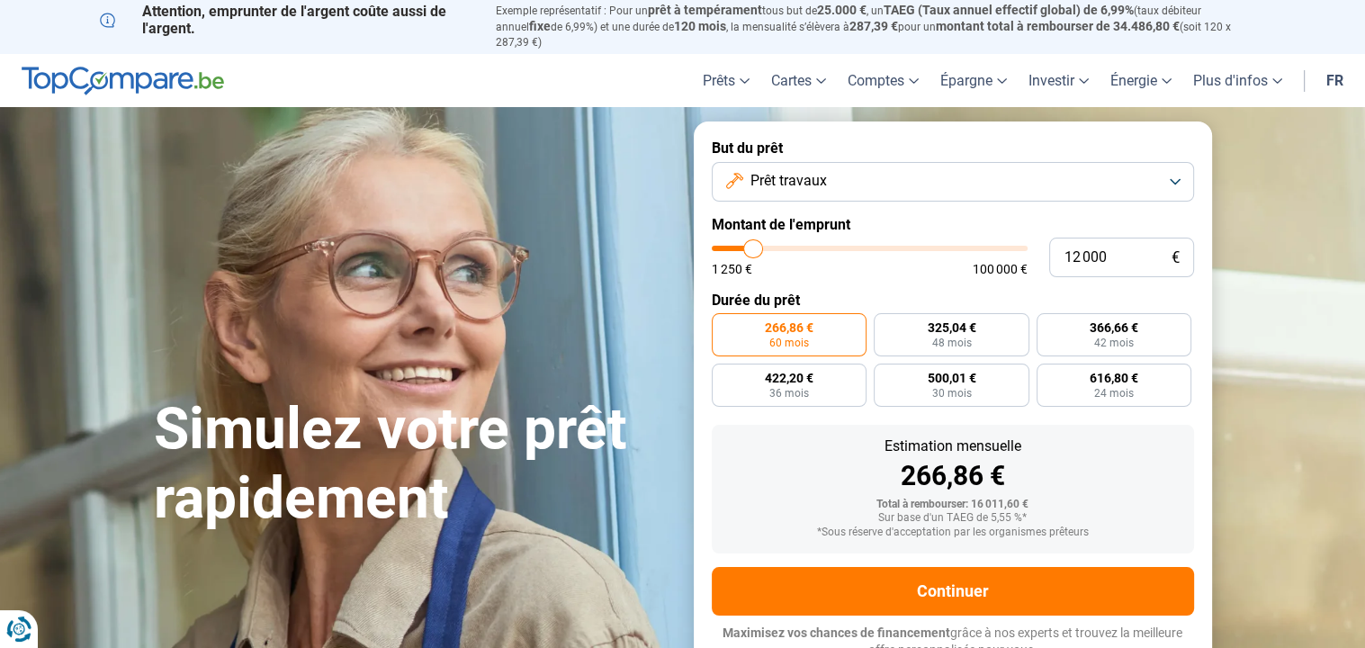
type input "12 250"
type input "12250"
type input "12 500"
type input "12500"
click at [755, 246] on input "range" at bounding box center [870, 248] width 316 height 5
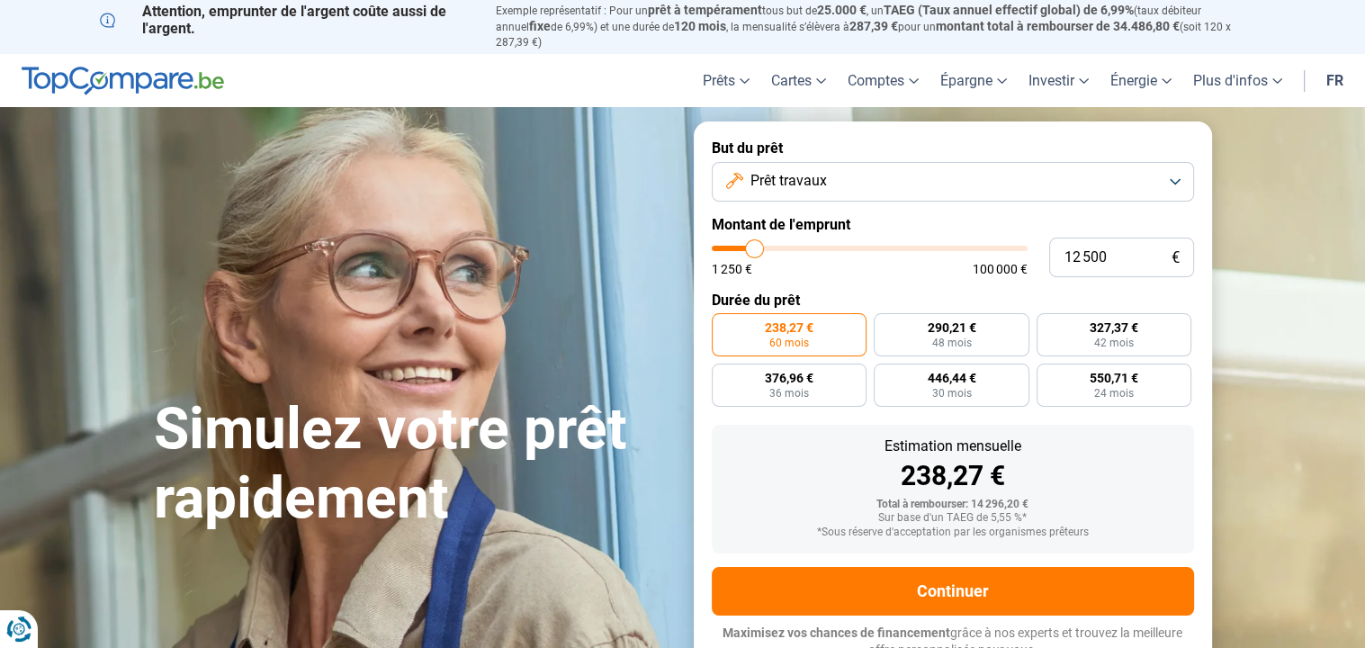
type input "13 750"
type input "13750"
type input "13 500"
type input "13500"
type input "13 750"
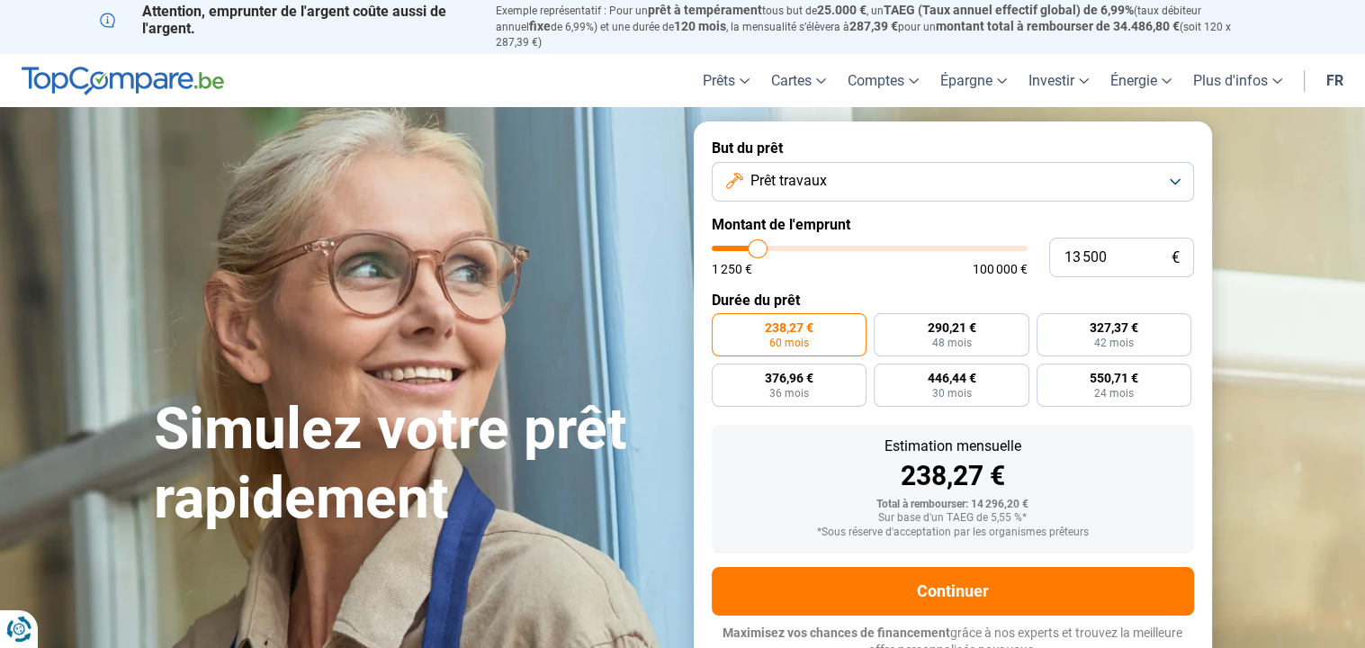
type input "13750"
type input "14 000"
type input "14000"
type input "14 250"
type input "14250"
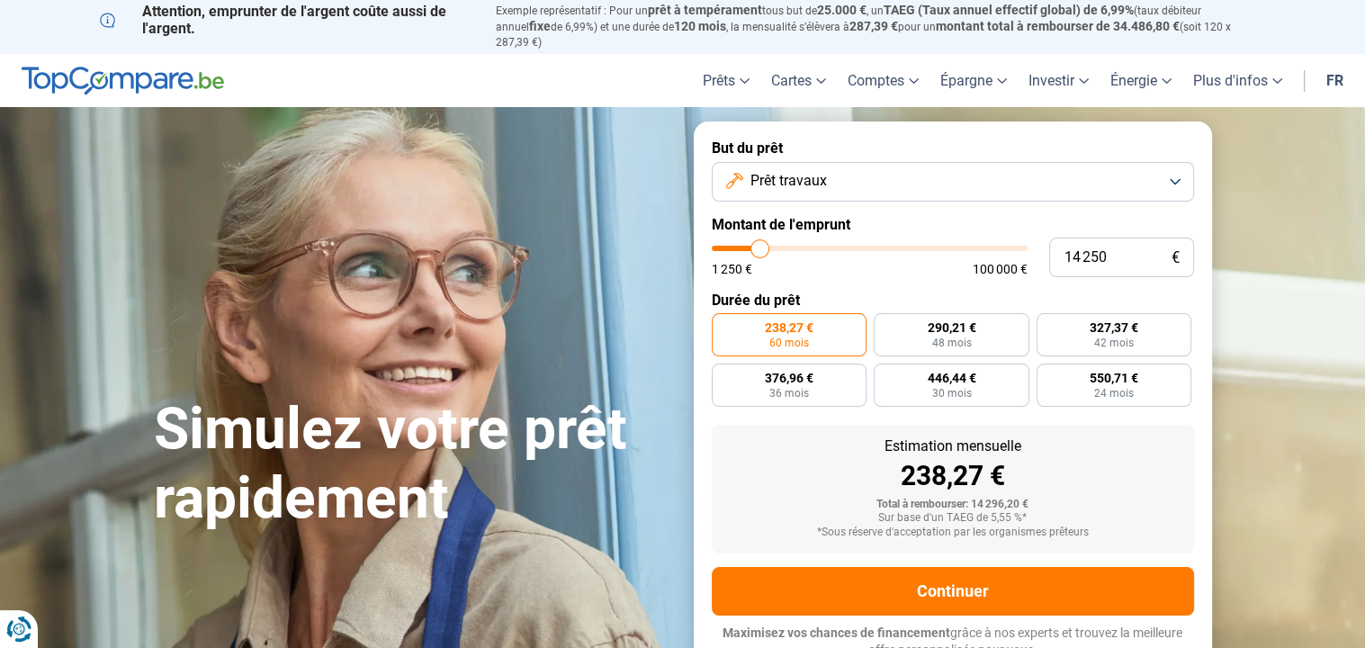
type input "14 000"
type input "14000"
type input "13 500"
type input "13500"
type input "13 250"
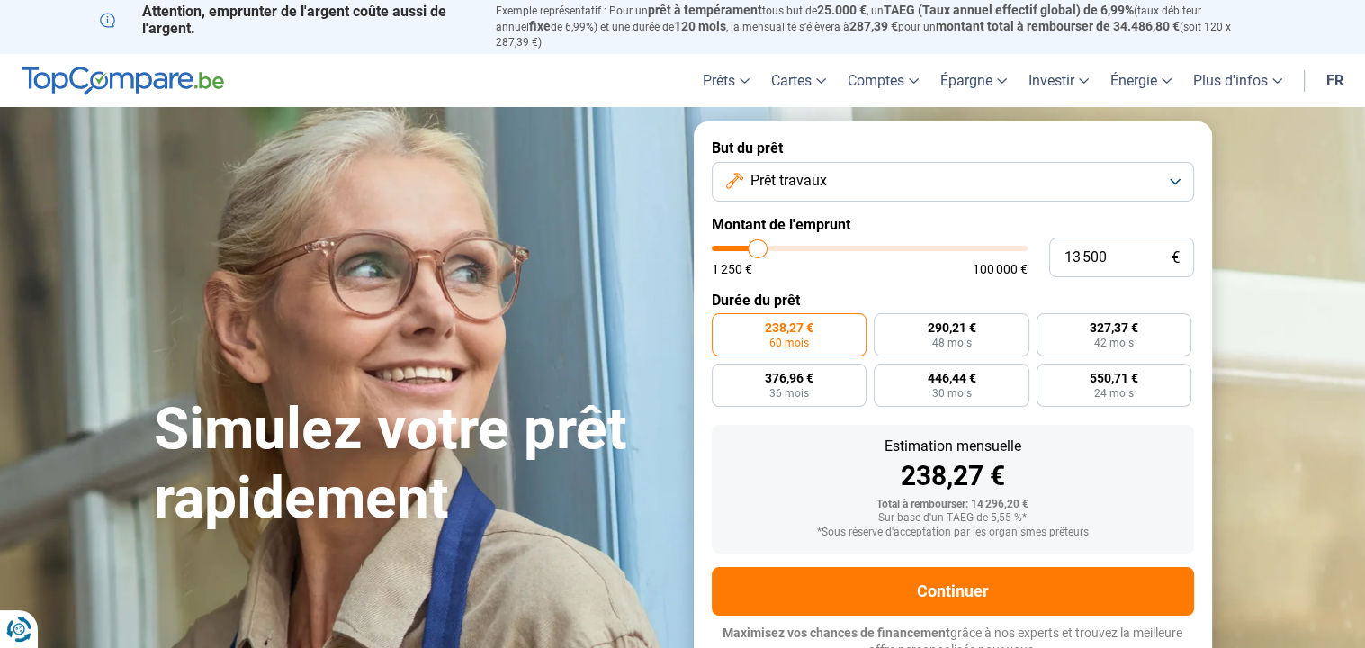
type input "13250"
type input "13 000"
type input "13000"
type input "12 750"
type input "12750"
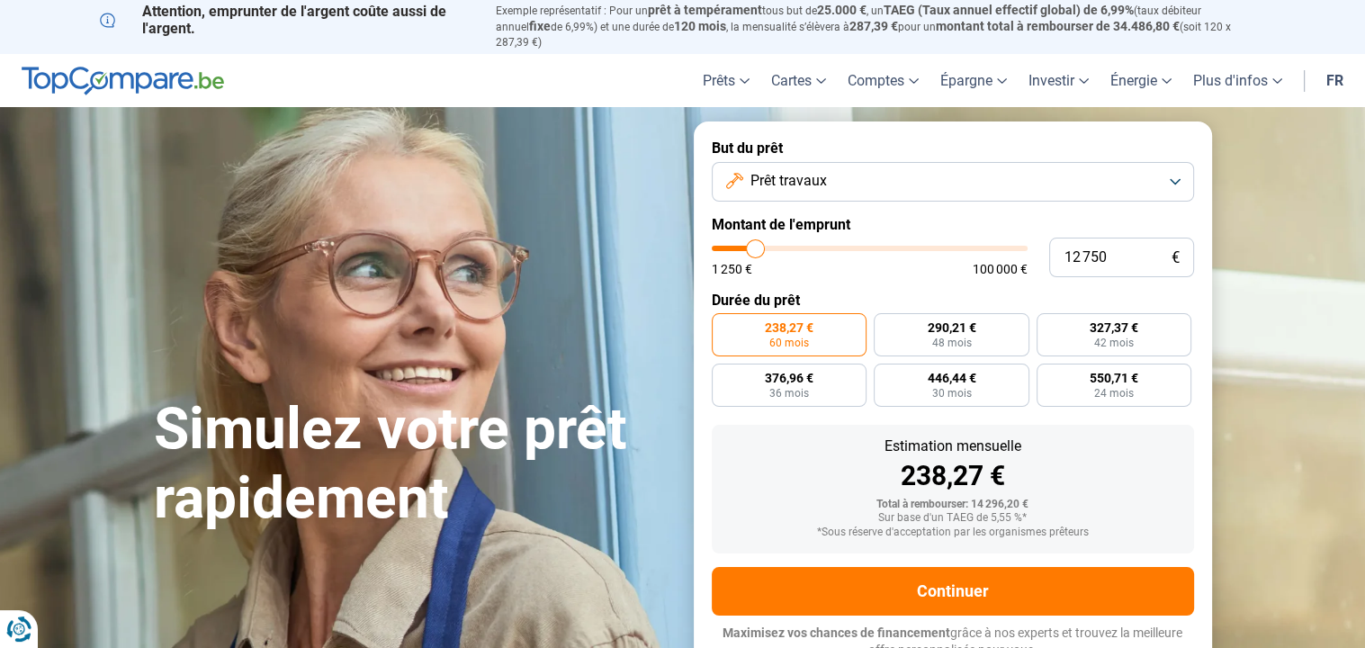
type input "12 500"
type input "12500"
type input "12 250"
type input "12250"
type input "12 000"
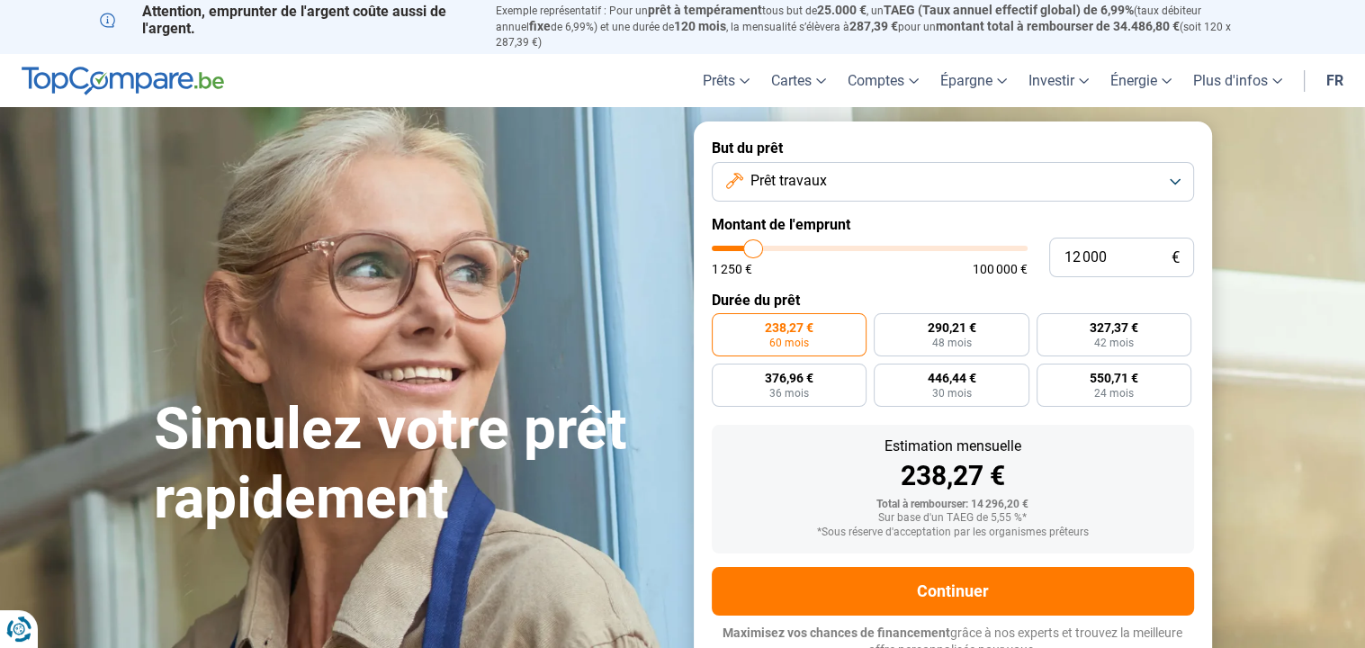
type input "12000"
click at [753, 246] on input "range" at bounding box center [870, 248] width 316 height 5
type input "16 000"
type input "16000"
click at [765, 246] on input "range" at bounding box center [870, 248] width 316 height 5
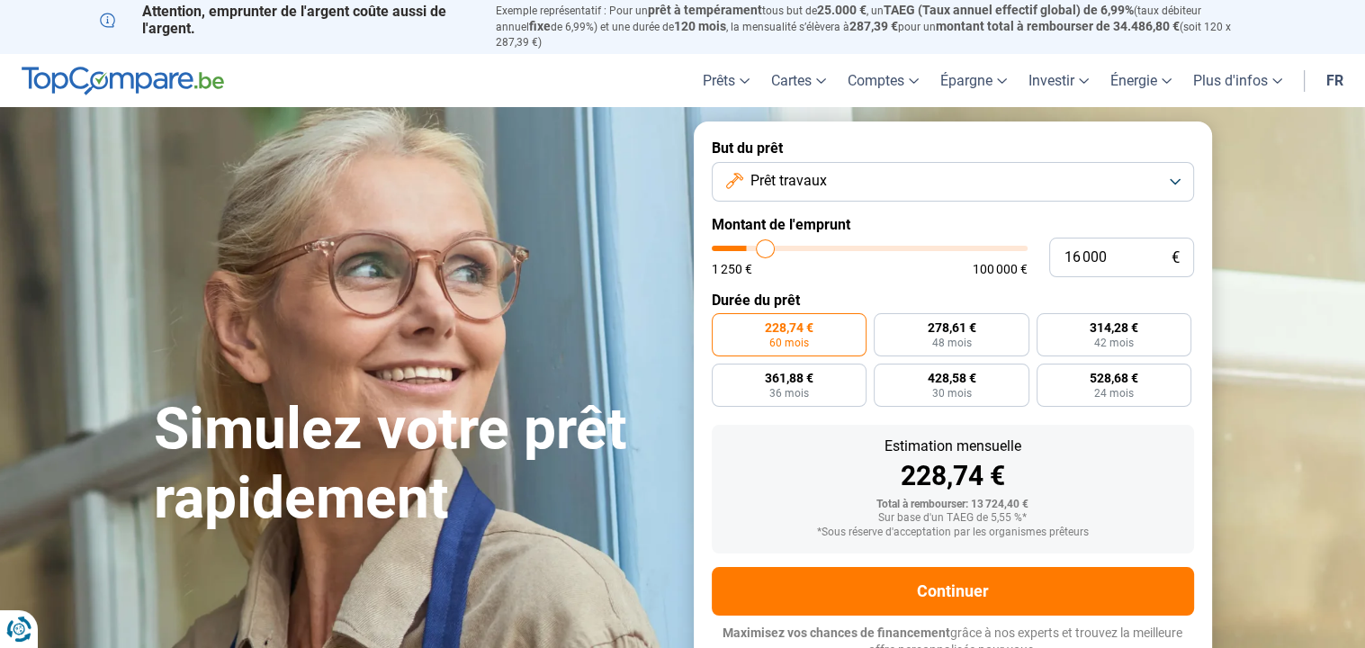
radio input "false"
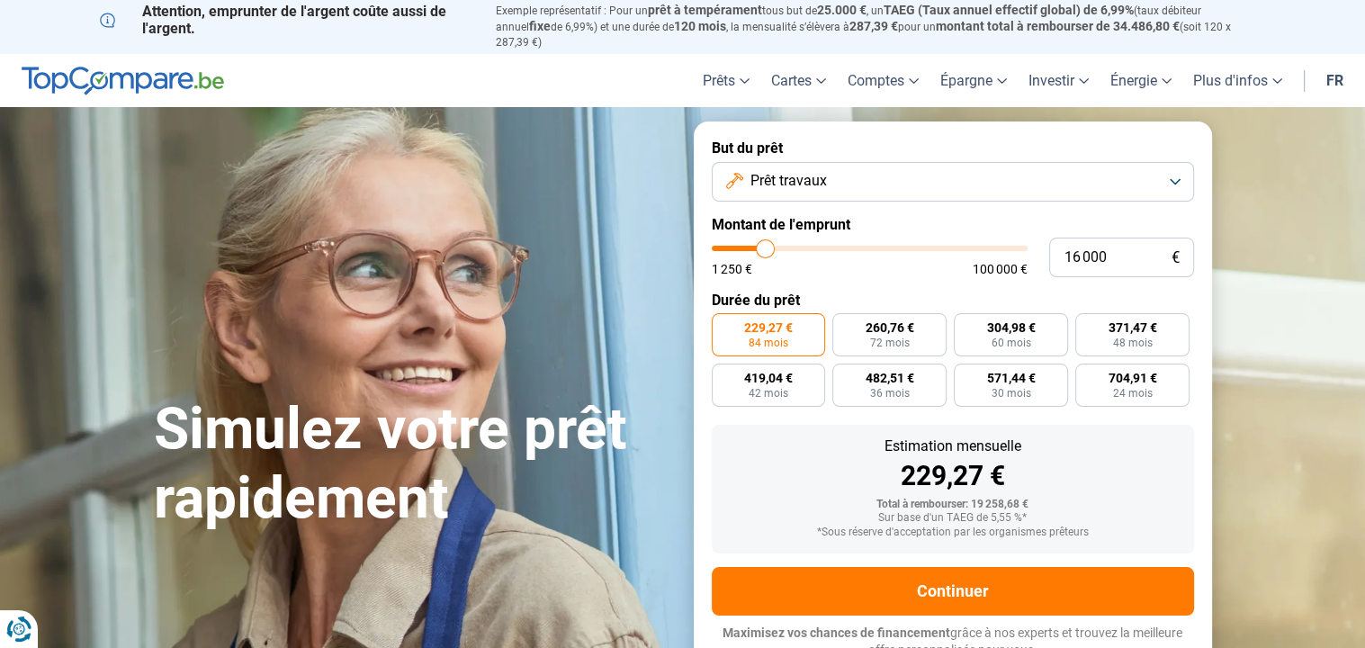
click at [756, 246] on input "range" at bounding box center [870, 248] width 316 height 5
click at [755, 246] on input "range" at bounding box center [870, 248] width 316 height 5
type input "11 250"
type input "11250"
click at [750, 246] on input "range" at bounding box center [870, 248] width 316 height 5
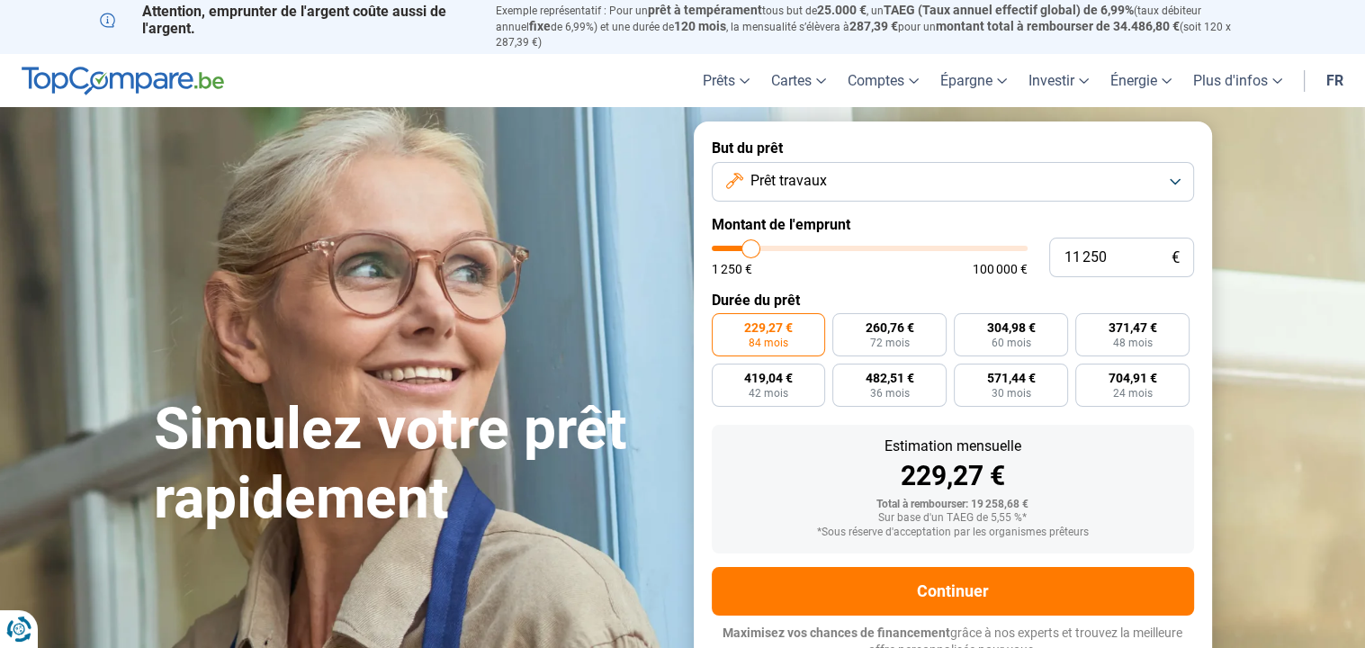
radio input "true"
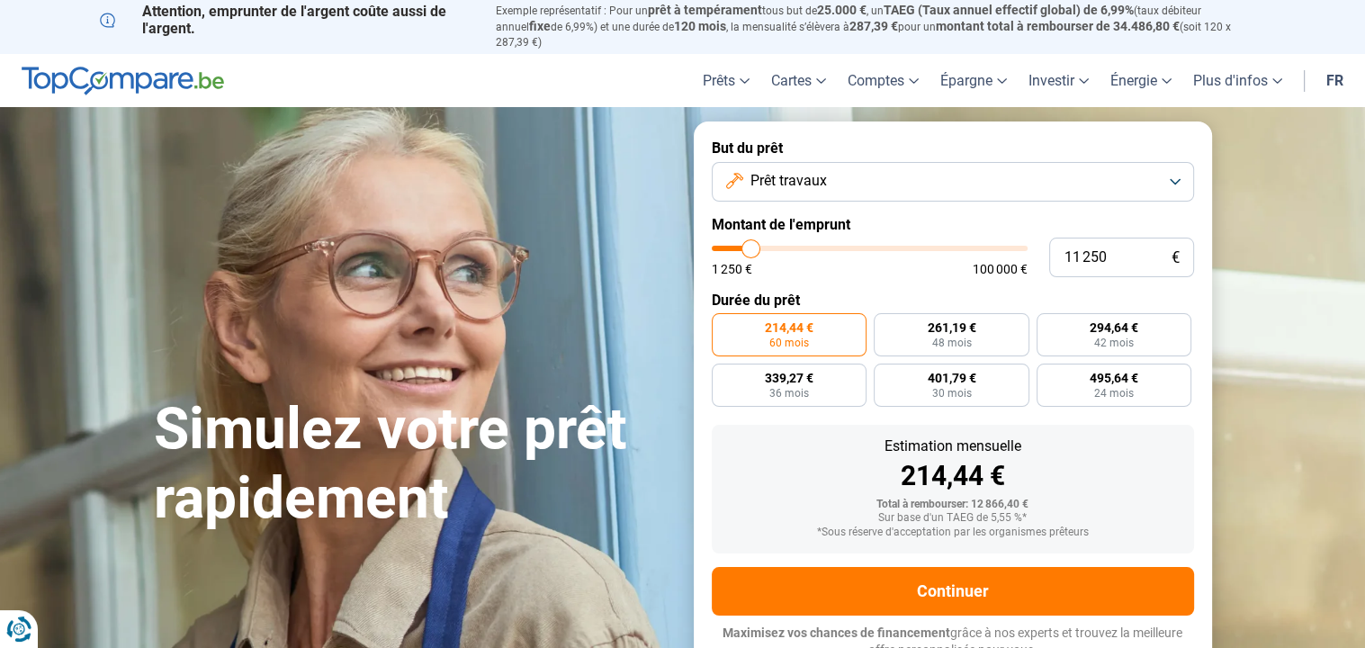
type input "15 000"
type input "15000"
click at [762, 246] on input "range" at bounding box center [870, 248] width 316 height 5
type input "18 750"
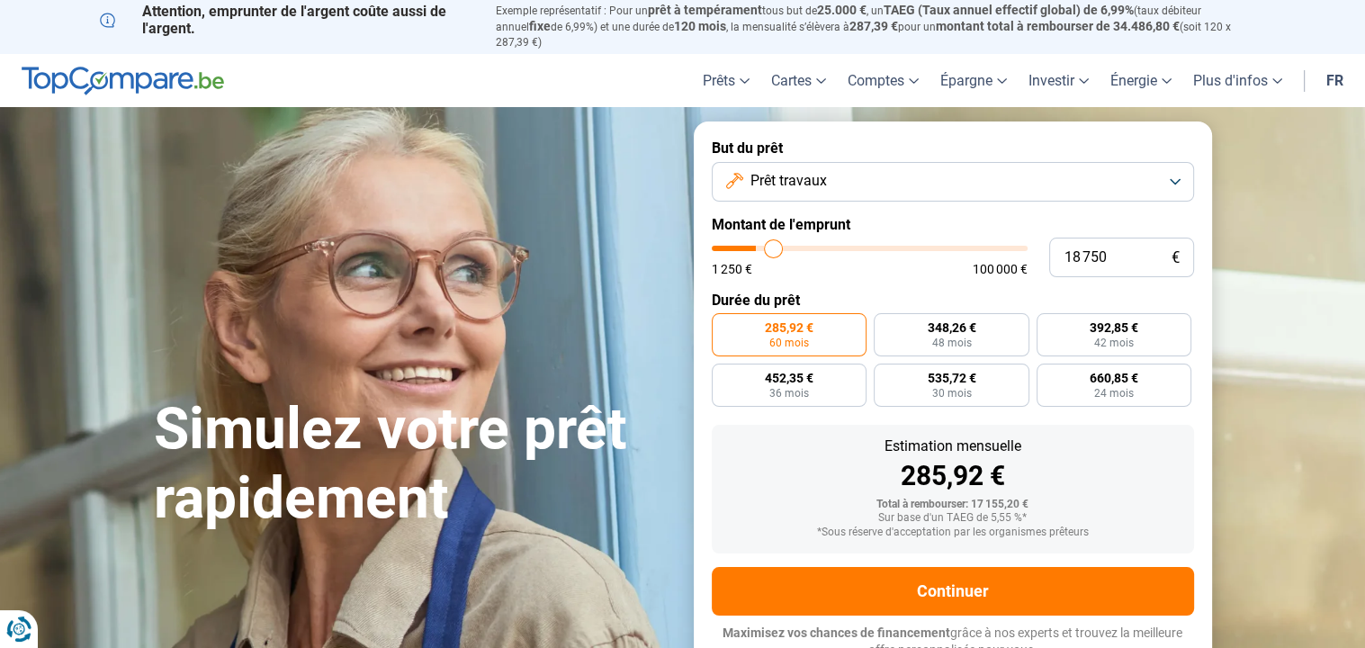
type input "18750"
click at [773, 246] on input "range" at bounding box center [870, 248] width 316 height 5
radio input "false"
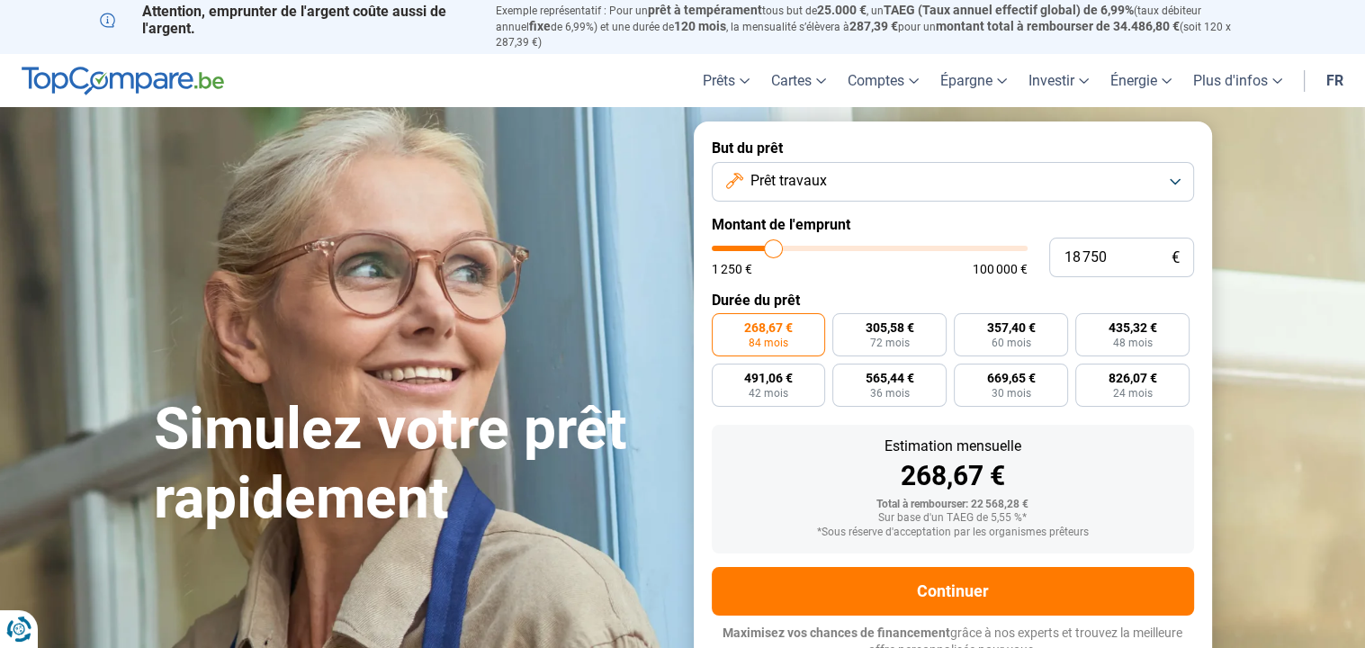
type input "18 250"
type input "18250"
type input "18 000"
type input "18000"
type input "17 750"
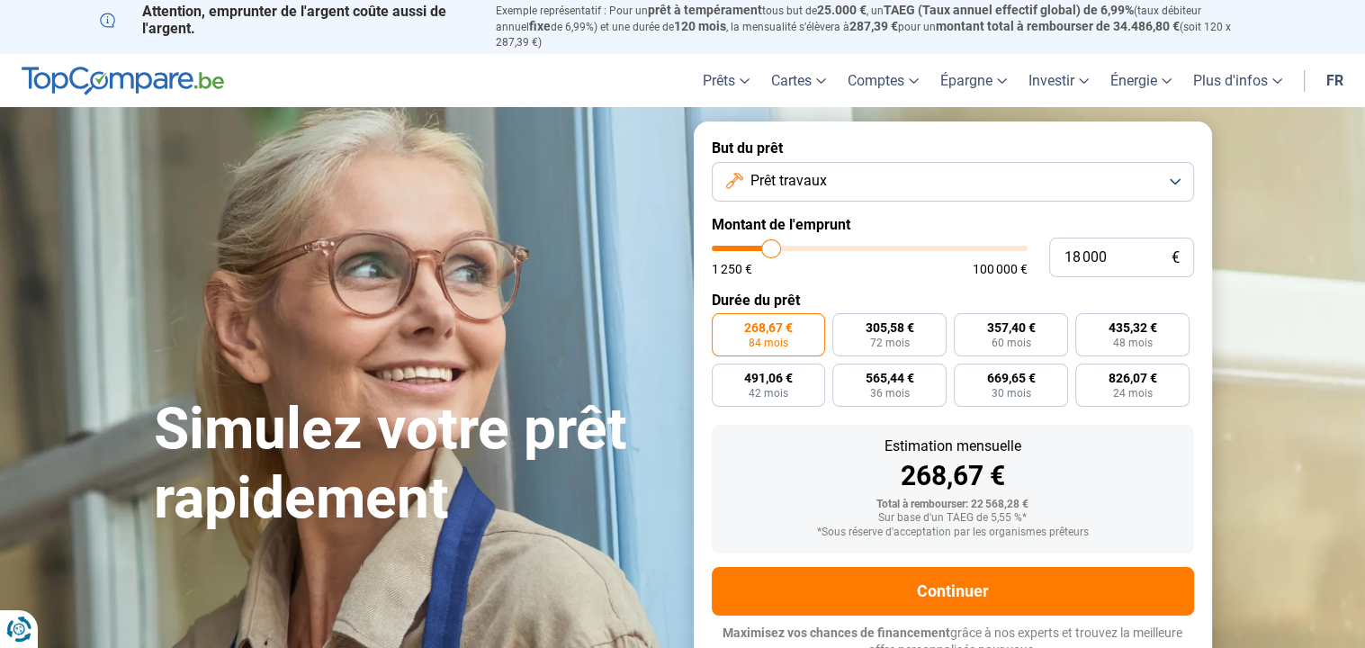
type input "17750"
type input "17 500"
type input "17500"
type input "17 250"
type input "17250"
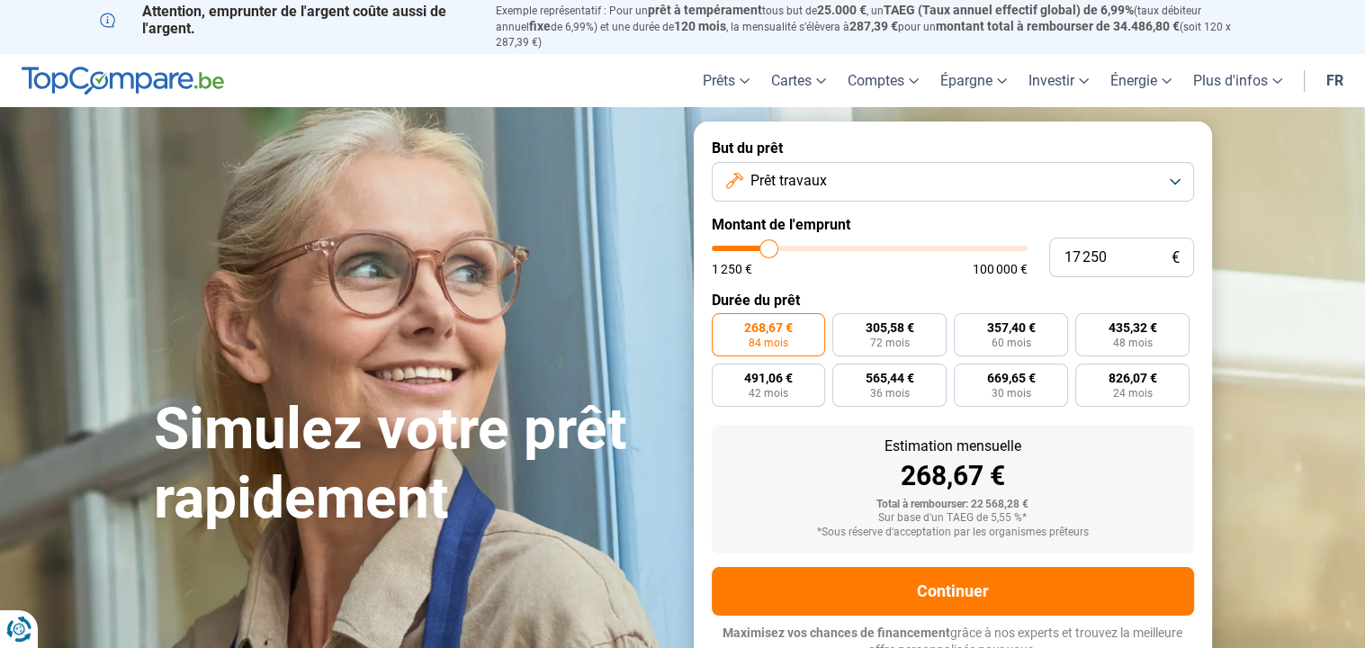
type input "17 000"
type input "17000"
type input "16 750"
drag, startPoint x: 773, startPoint y: 231, endPoint x: 756, endPoint y: 240, distance: 19.3
click at [756, 246] on input "range" at bounding box center [870, 248] width 316 height 5
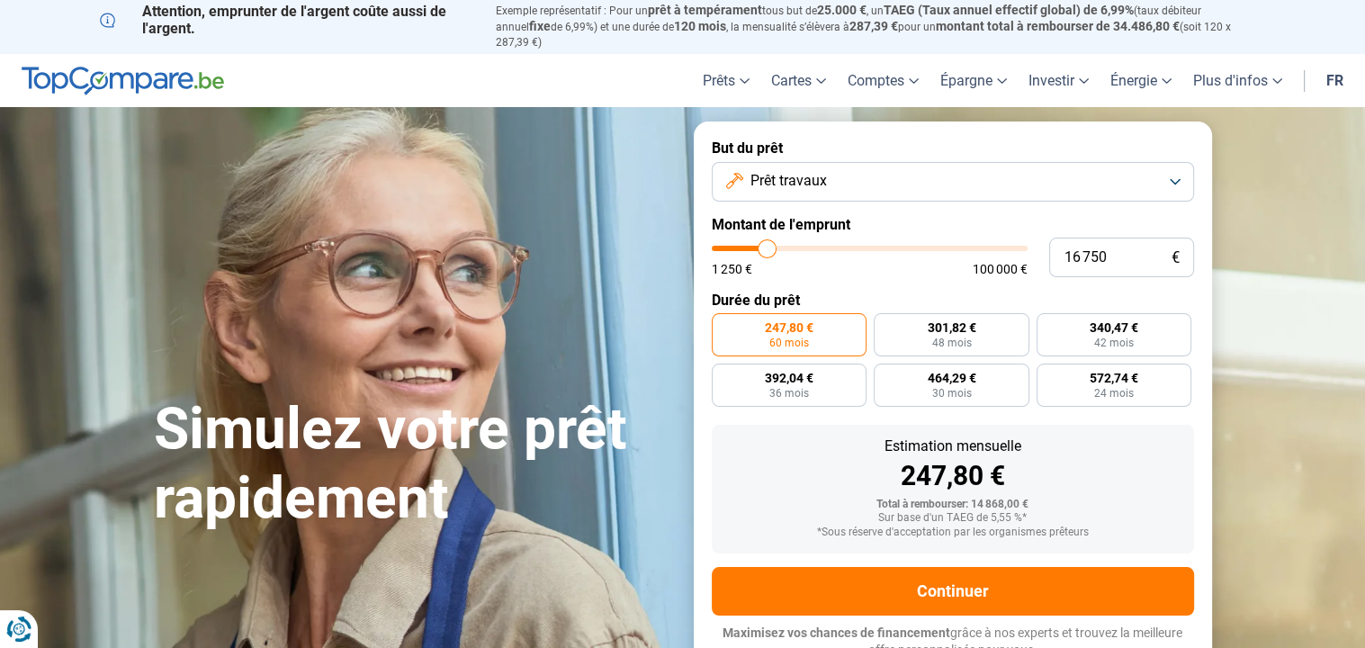
click at [767, 246] on input "range" at bounding box center [870, 248] width 316 height 5
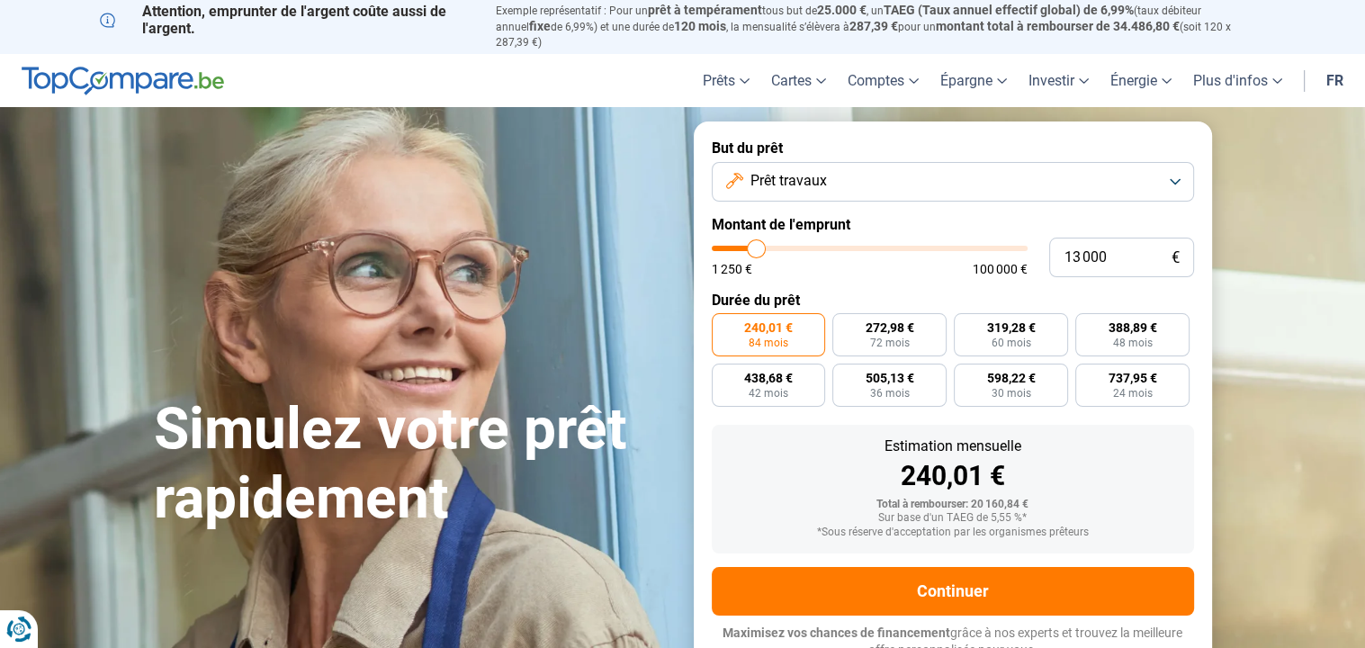
click at [756, 246] on input "range" at bounding box center [870, 248] width 316 height 5
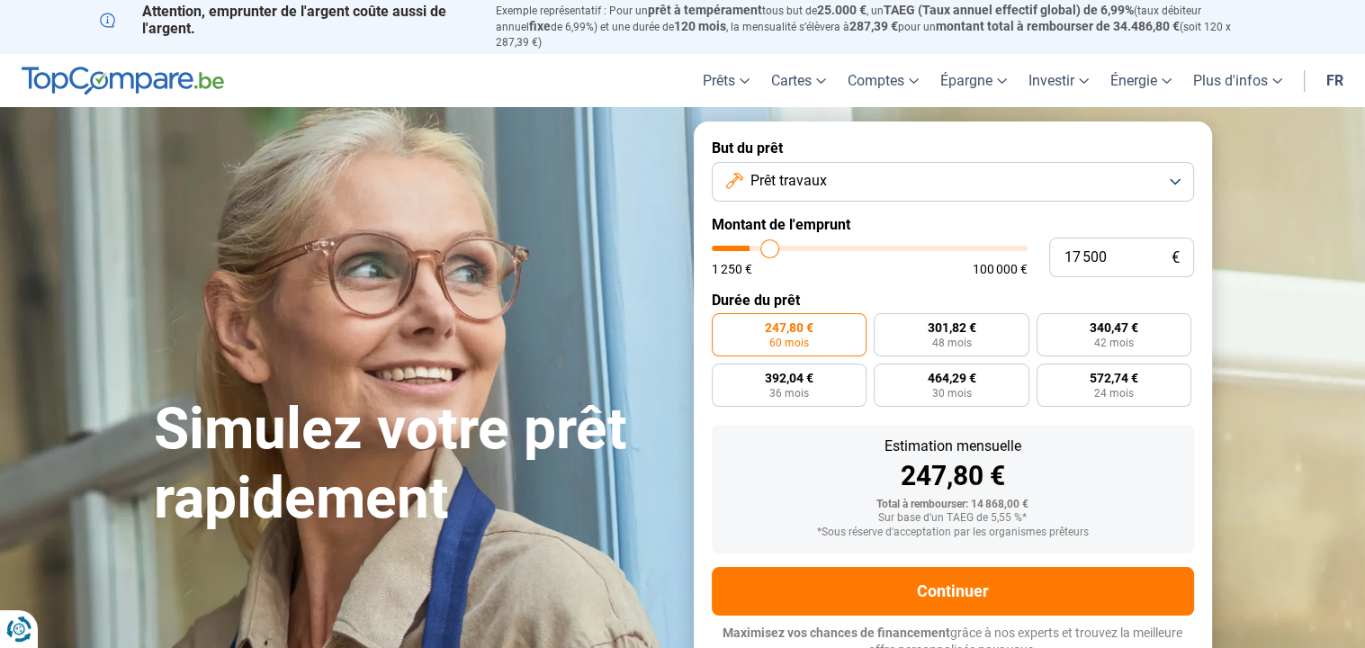
click at [769, 246] on input "range" at bounding box center [870, 248] width 316 height 5
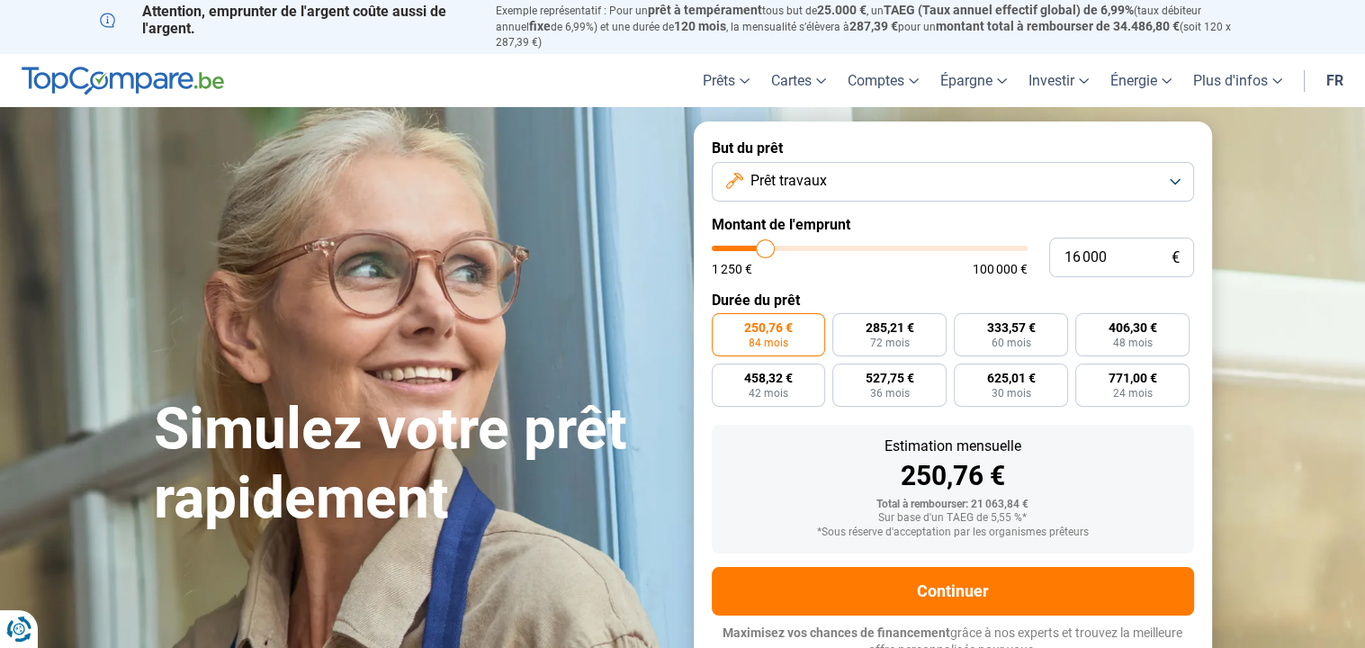
click at [766, 246] on input "range" at bounding box center [870, 248] width 316 height 5
click at [1176, 166] on button "Prêt travaux" at bounding box center [953, 182] width 482 height 40
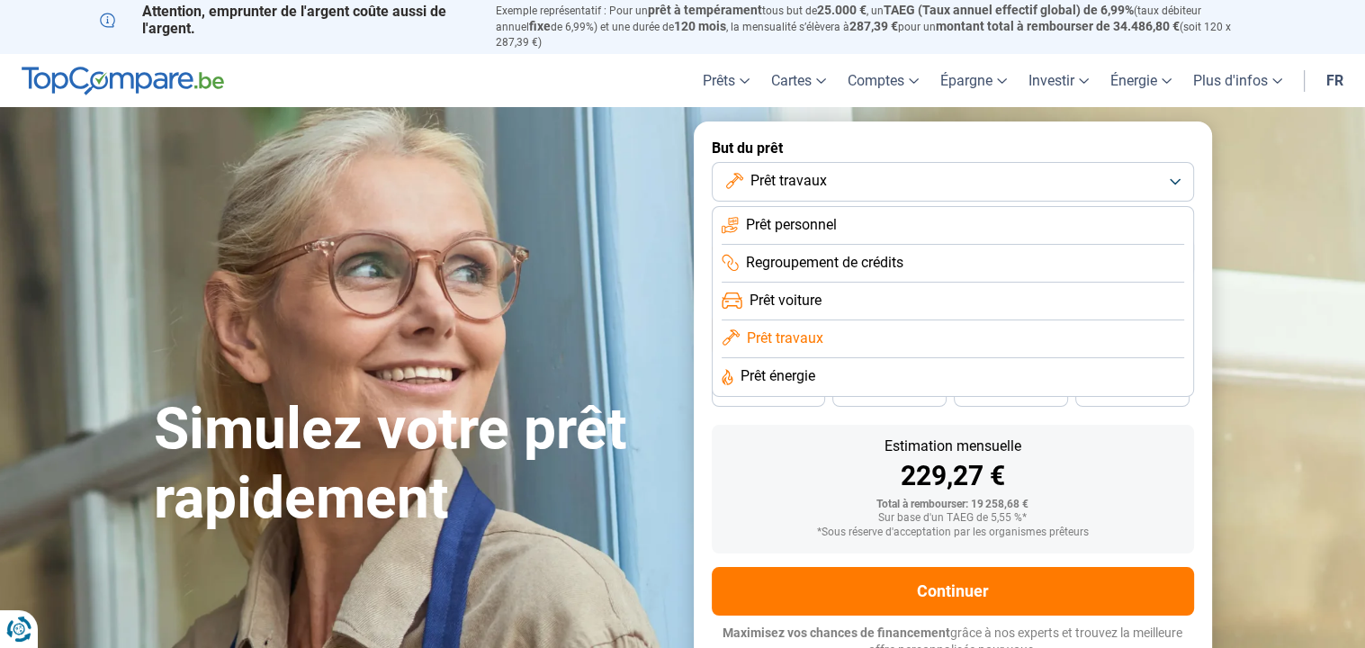
click at [838, 253] on span "Regroupement de crédits" at bounding box center [824, 263] width 157 height 20
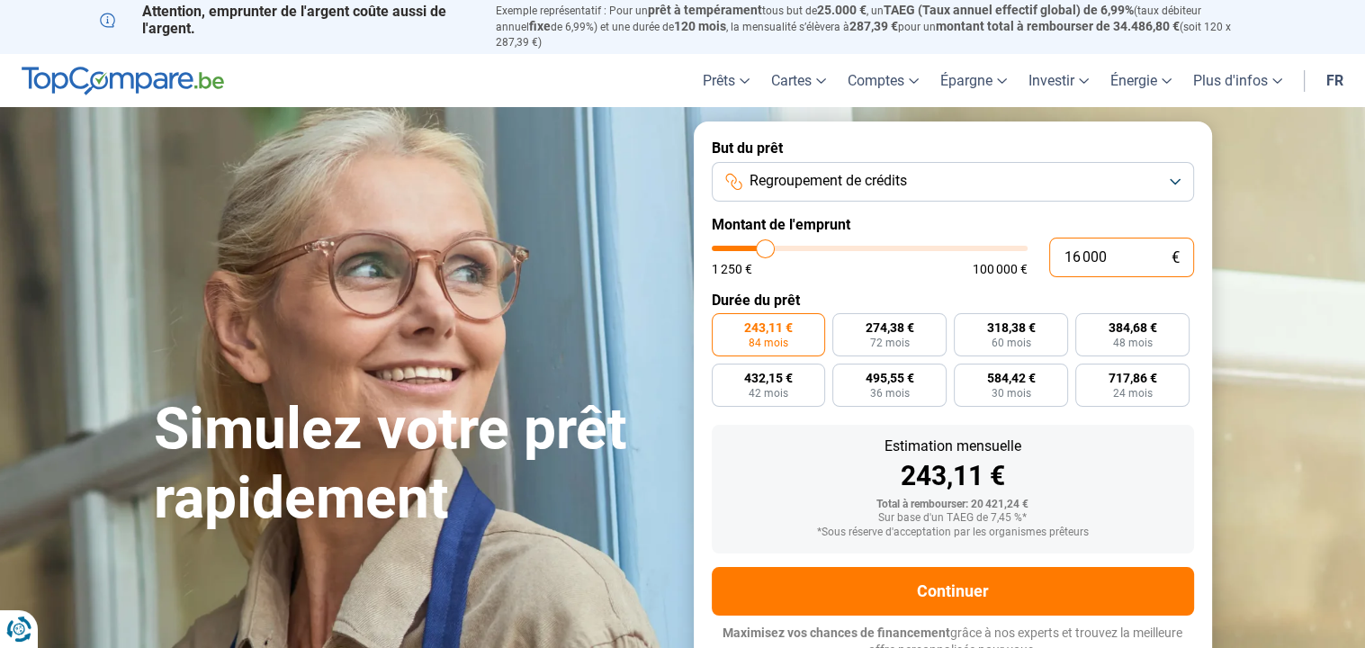
click at [1112, 240] on input "16 000" at bounding box center [1121, 258] width 145 height 40
drag, startPoint x: 762, startPoint y: 237, endPoint x: 837, endPoint y: 245, distance: 75.1
click at [837, 246] on input "range" at bounding box center [870, 248] width 316 height 5
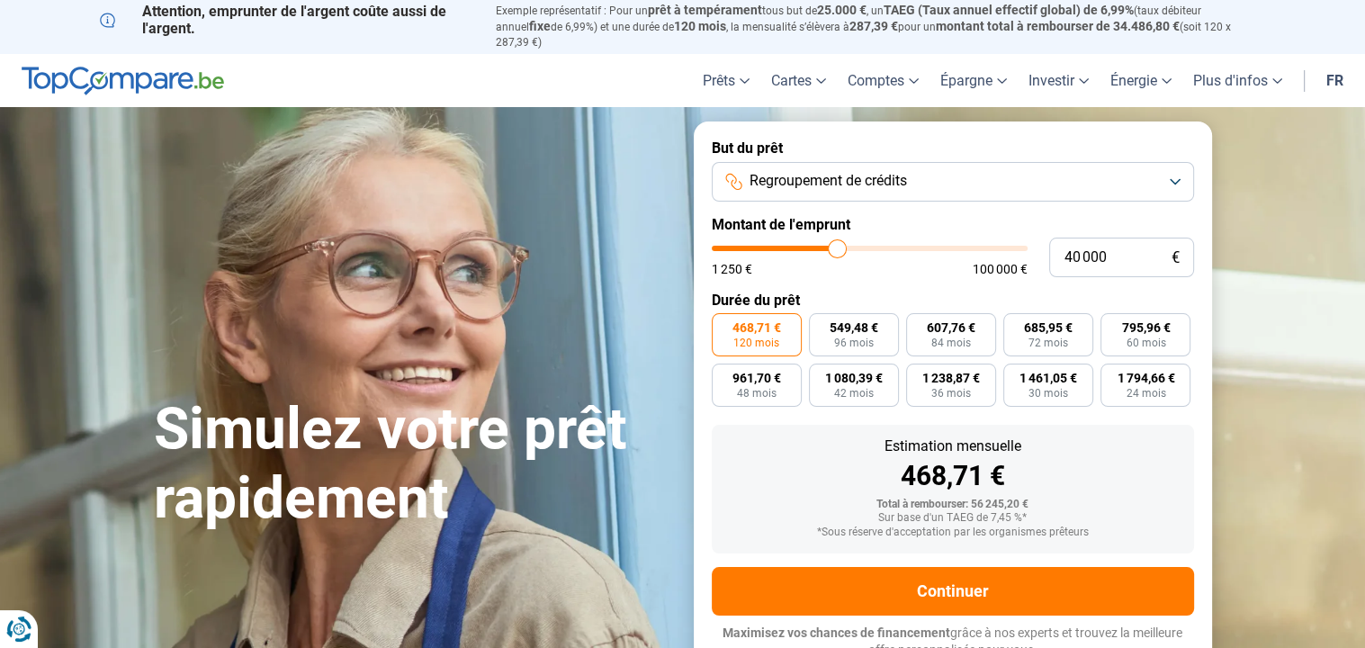
click at [1173, 165] on button "Regroupement de crédits" at bounding box center [953, 182] width 482 height 40
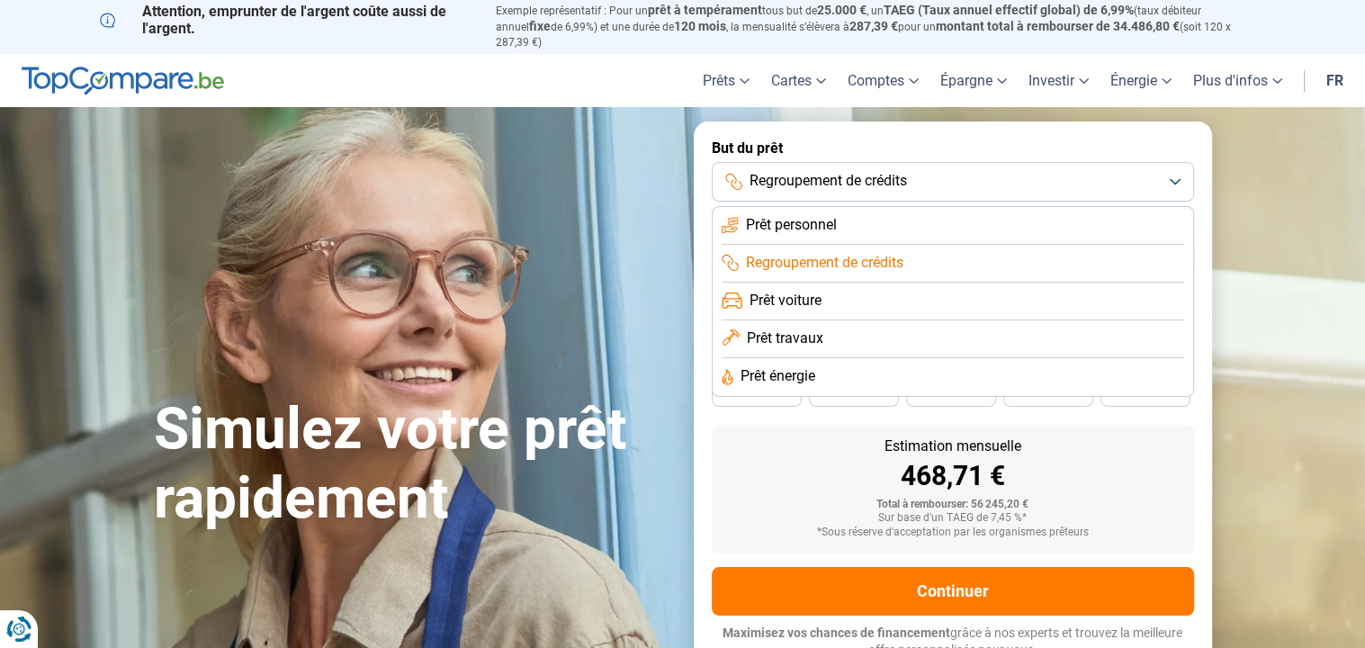
click at [798, 215] on span "Prêt personnel" at bounding box center [791, 225] width 91 height 20
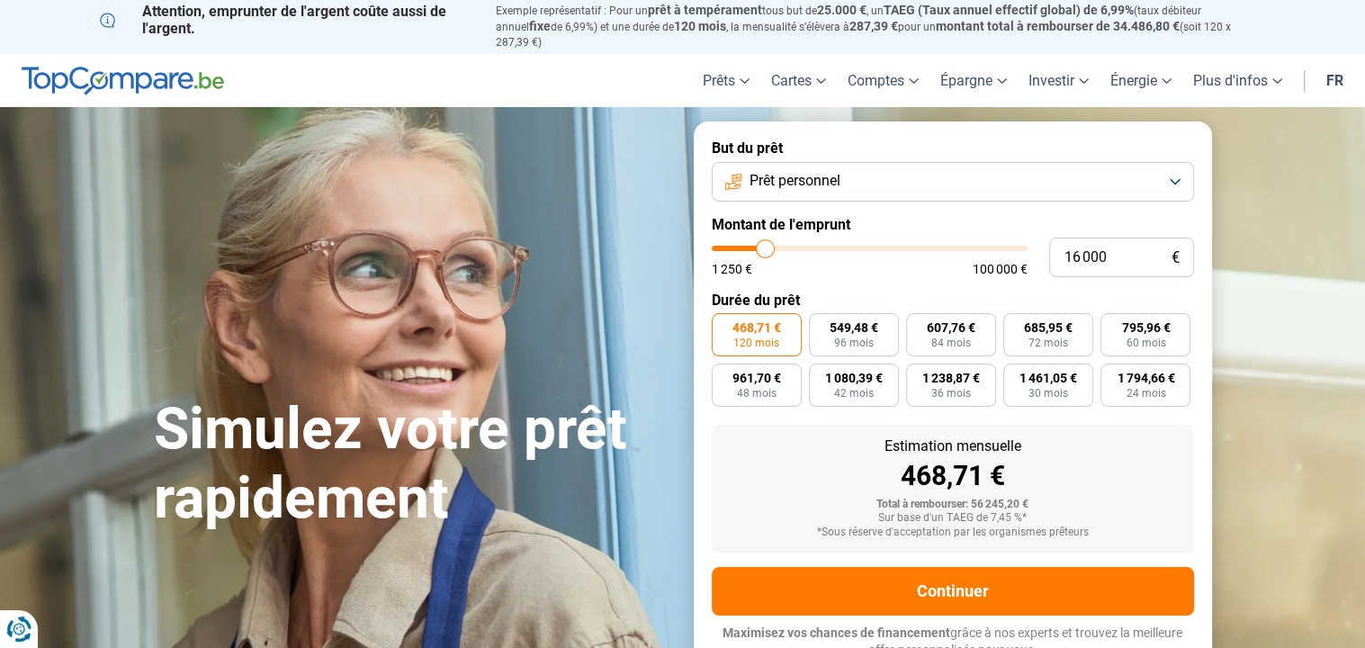
drag, startPoint x: 833, startPoint y: 237, endPoint x: 766, endPoint y: 256, distance: 70.3
click at [766, 251] on input "range" at bounding box center [870, 248] width 316 height 5
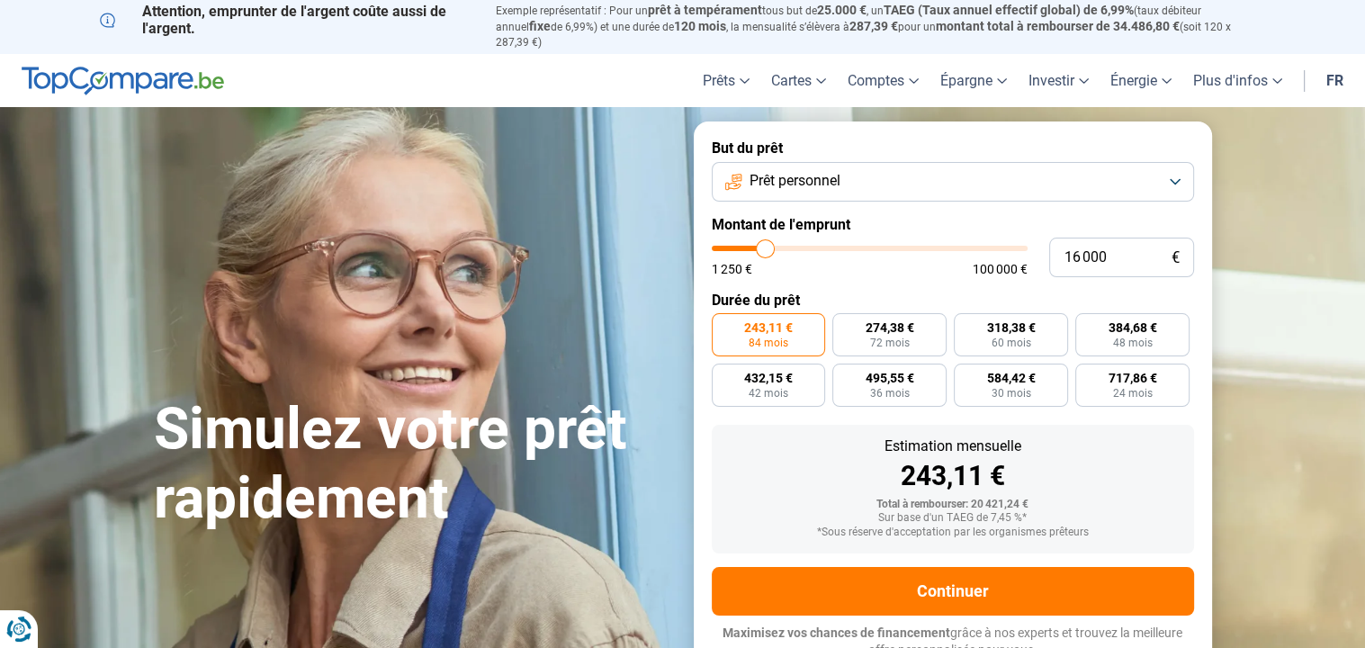
click at [1174, 168] on button "Prêt personnel" at bounding box center [953, 182] width 482 height 40
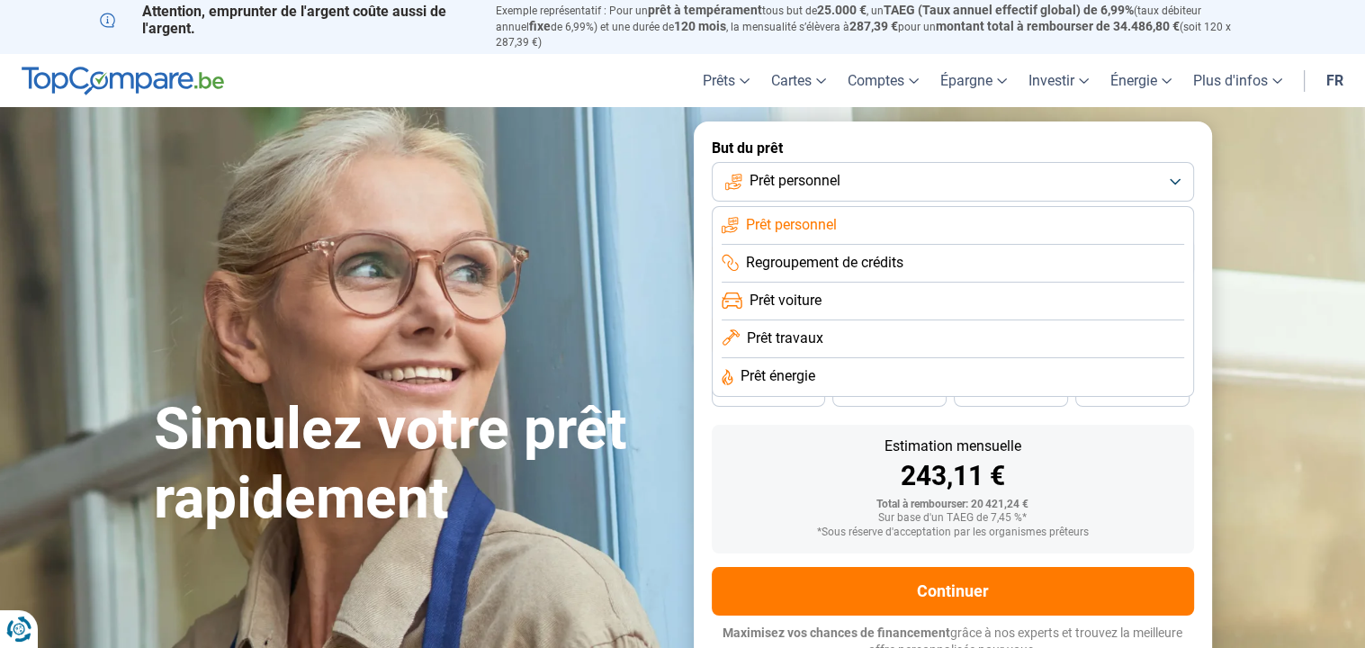
click at [802, 366] on span "Prêt énergie" at bounding box center [777, 376] width 75 height 20
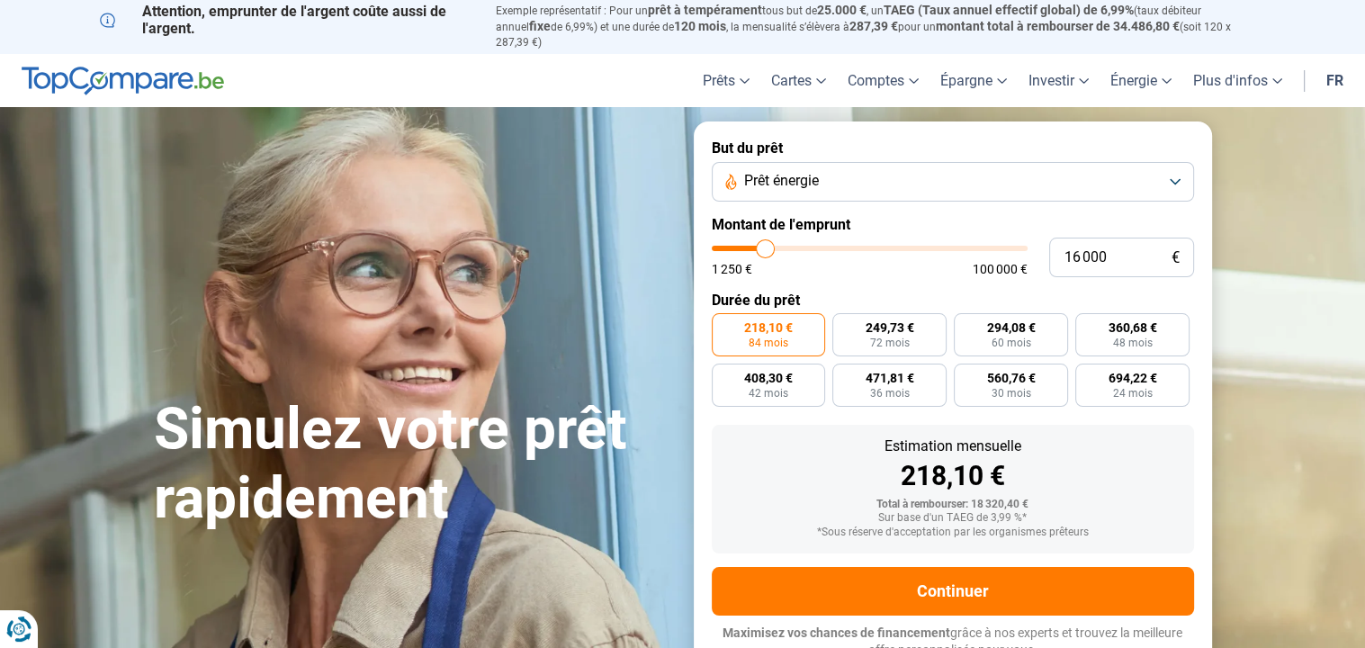
click at [1176, 165] on button "Prêt énergie" at bounding box center [953, 182] width 482 height 40
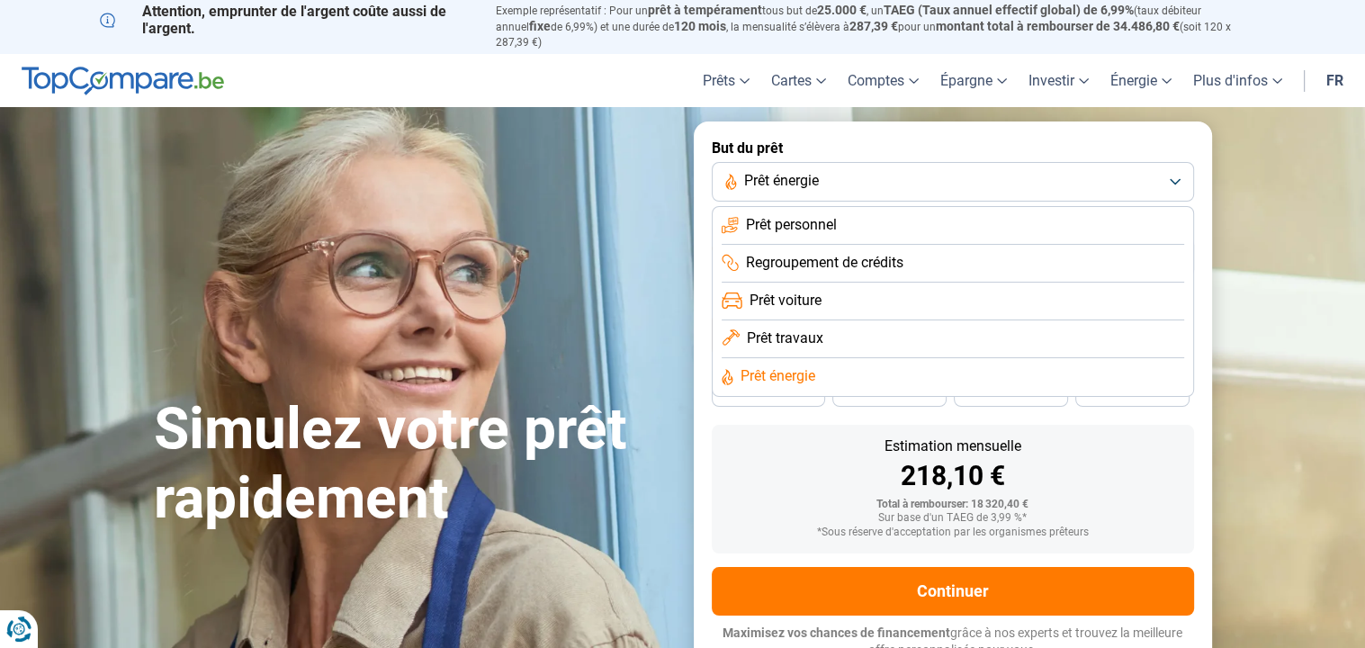
click at [801, 328] on span "Prêt travaux" at bounding box center [785, 338] width 76 height 20
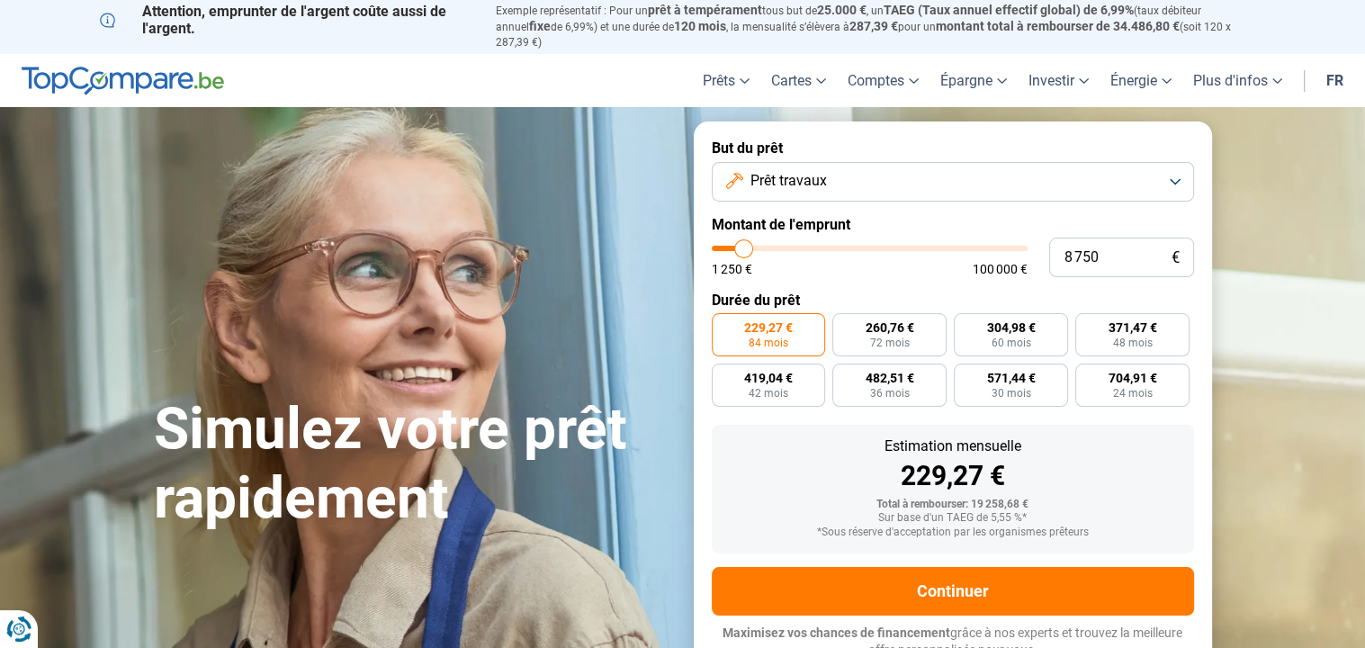
click at [743, 246] on input "range" at bounding box center [870, 248] width 316 height 5
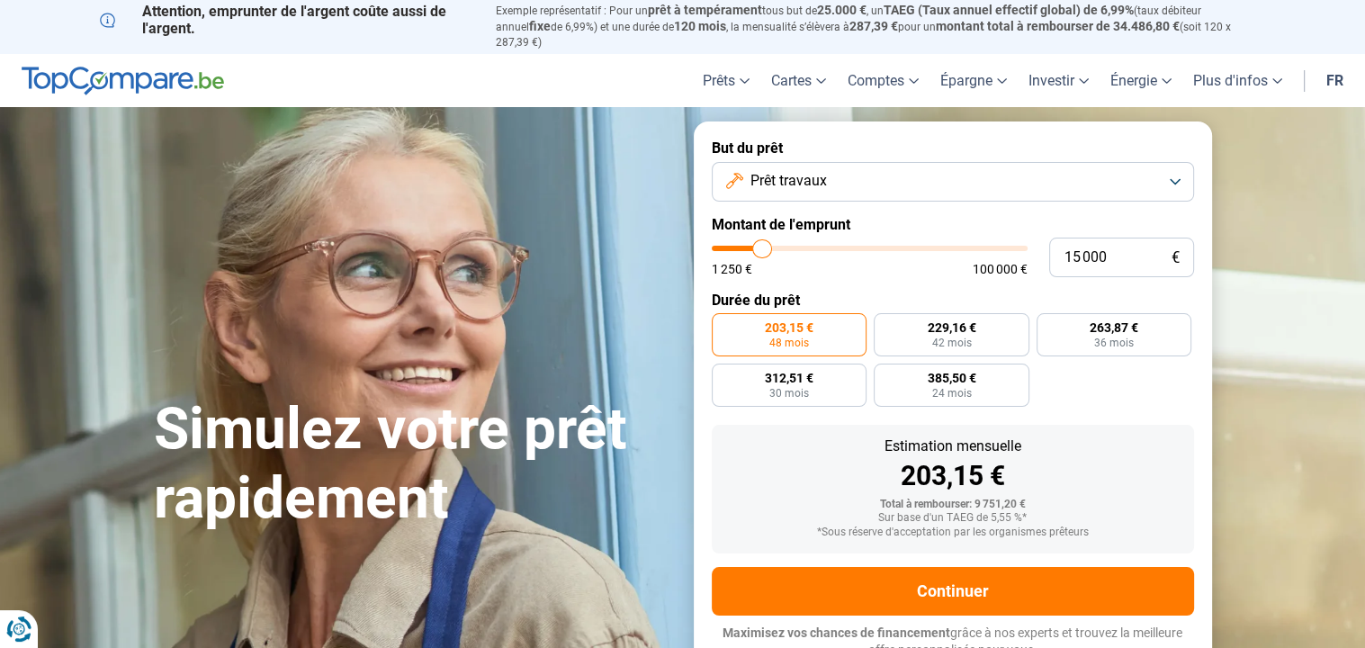
click at [762, 246] on input "range" at bounding box center [870, 248] width 316 height 5
click at [752, 246] on input "range" at bounding box center [870, 248] width 316 height 5
click at [751, 246] on input "range" at bounding box center [870, 248] width 316 height 5
click at [759, 246] on input "range" at bounding box center [870, 248] width 316 height 5
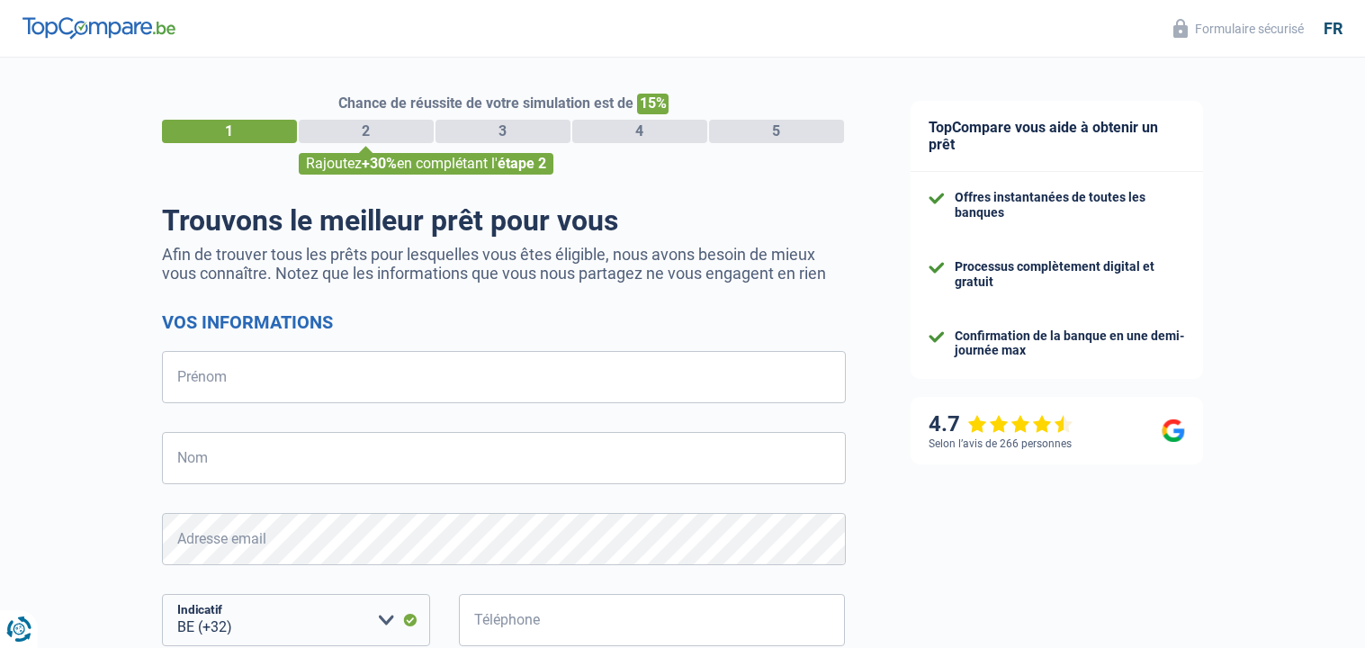
select select "32"
